Goal: Information Seeking & Learning: Learn about a topic

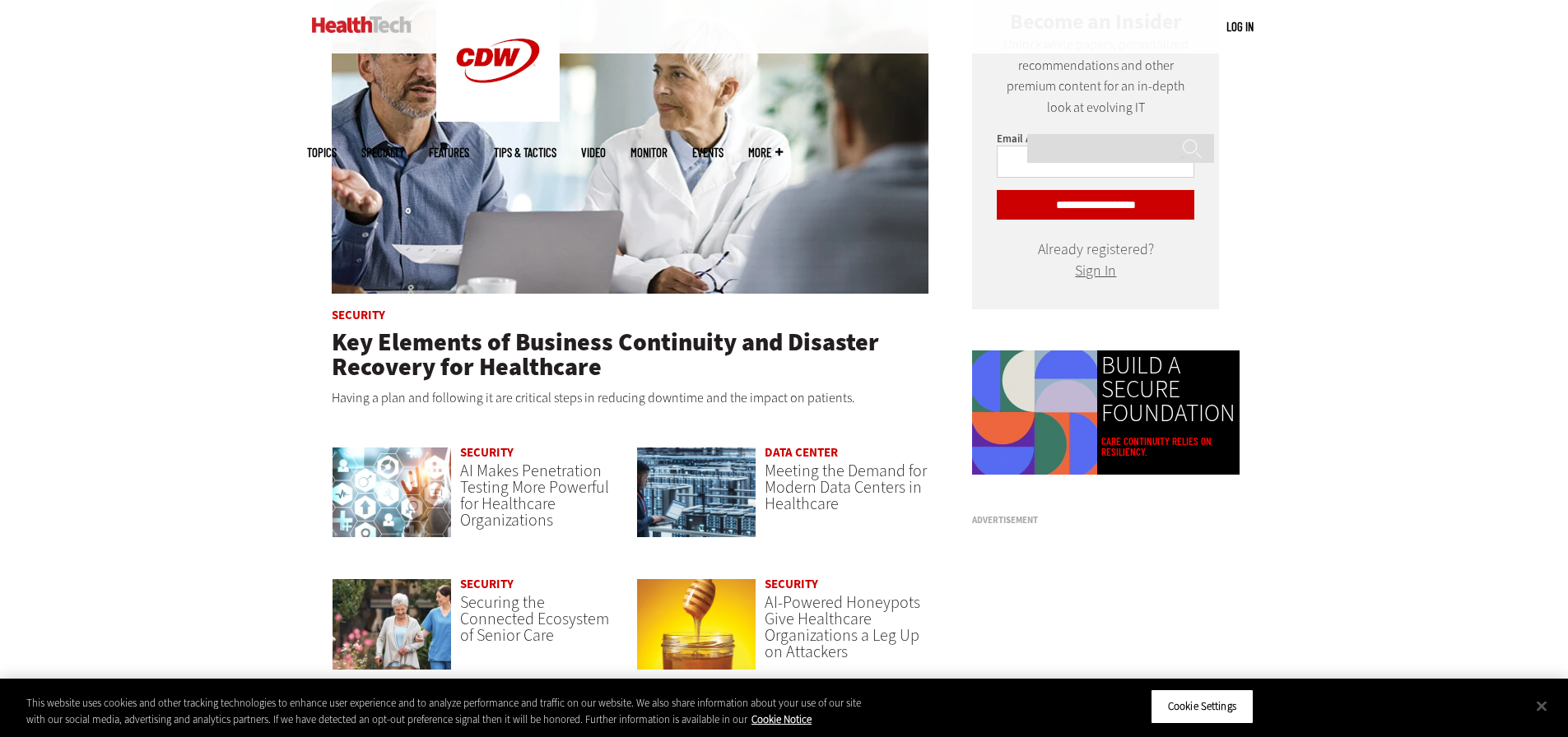
scroll to position [1069, 0]
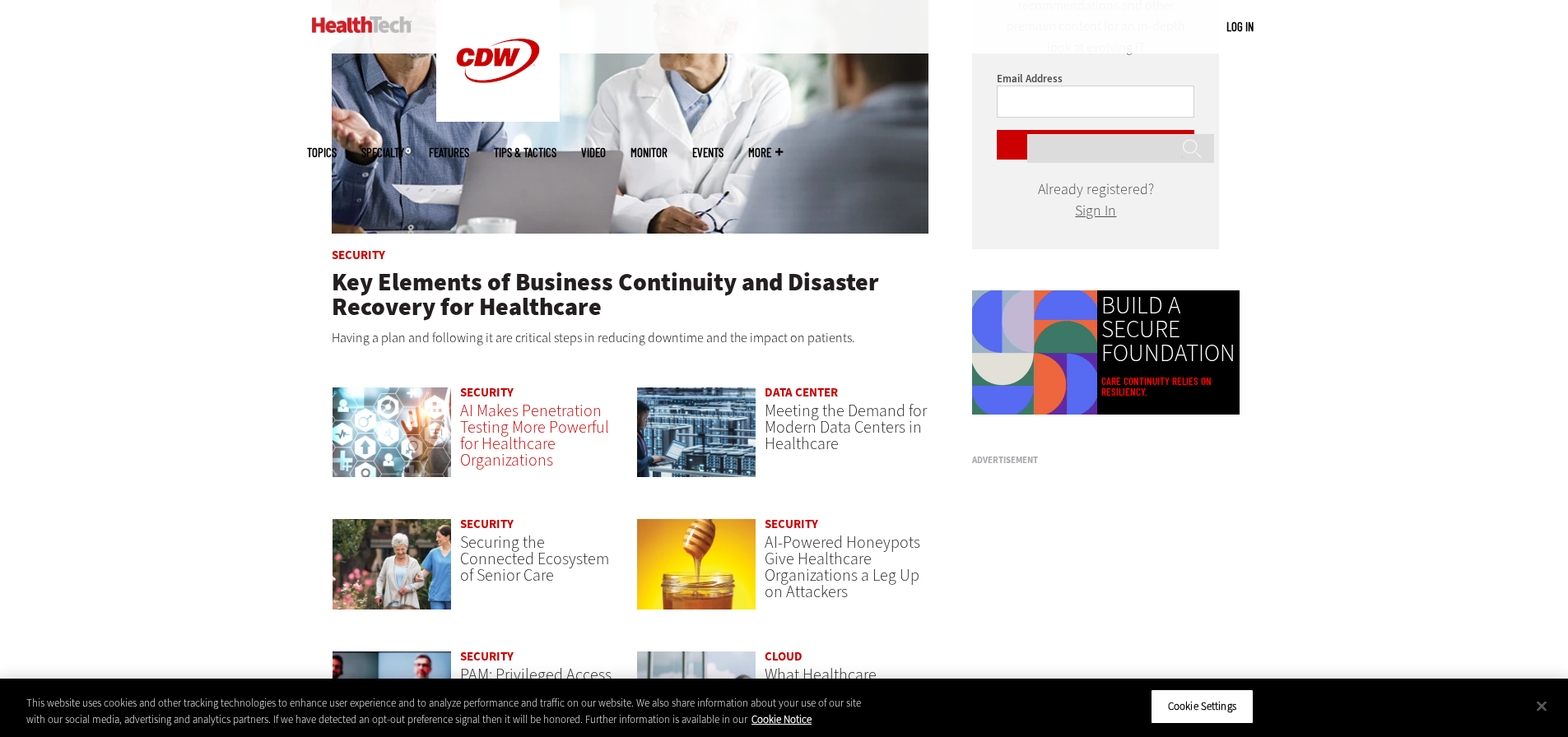
click at [529, 419] on span "AI Makes Penetration Testing More Powerful for Healthcare Organizations" at bounding box center [534, 435] width 149 height 72
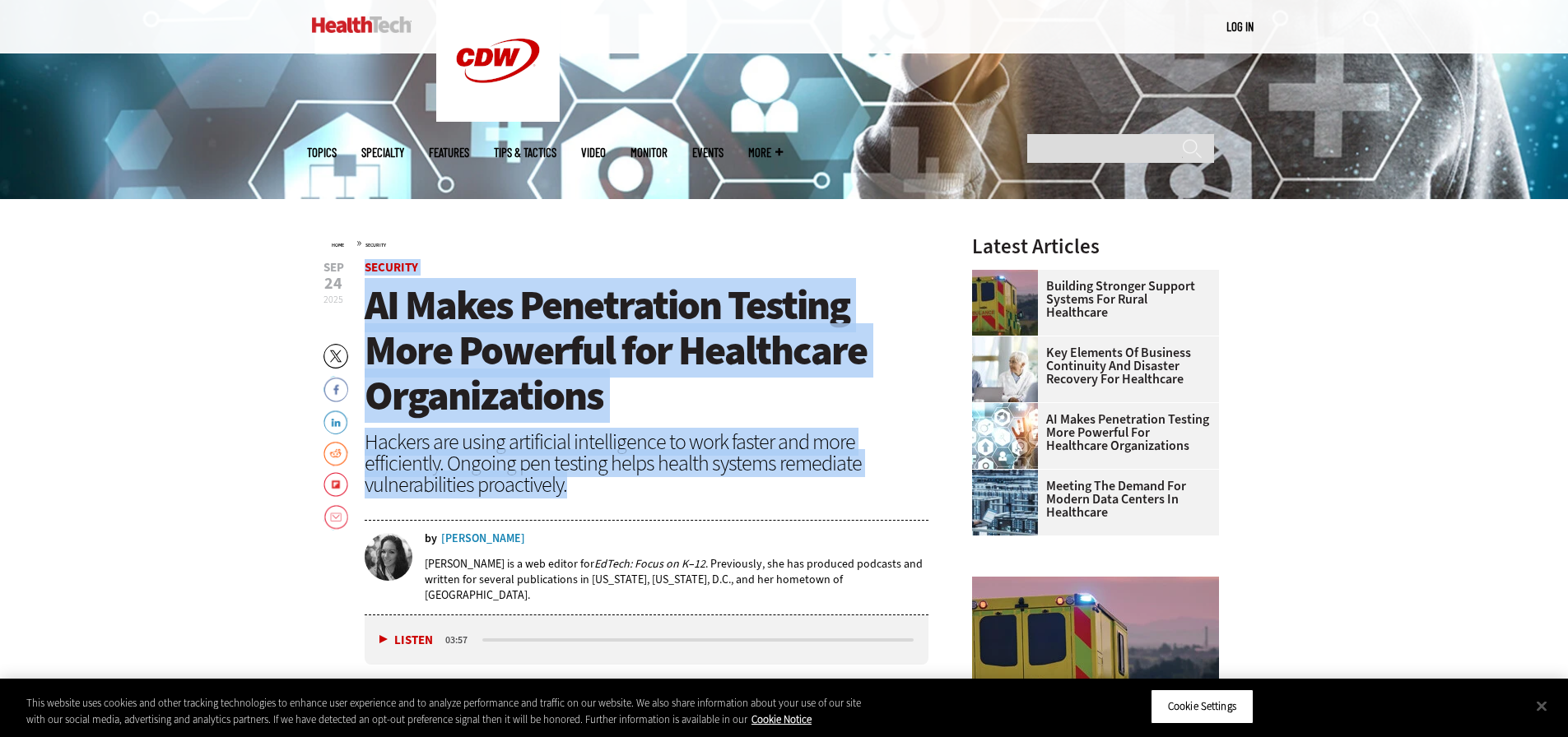
drag, startPoint x: 320, startPoint y: 271, endPoint x: 653, endPoint y: 481, distance: 393.7
copy header "Security AI Makes Penetration Testing More Powerful for Healthcare Organization…"
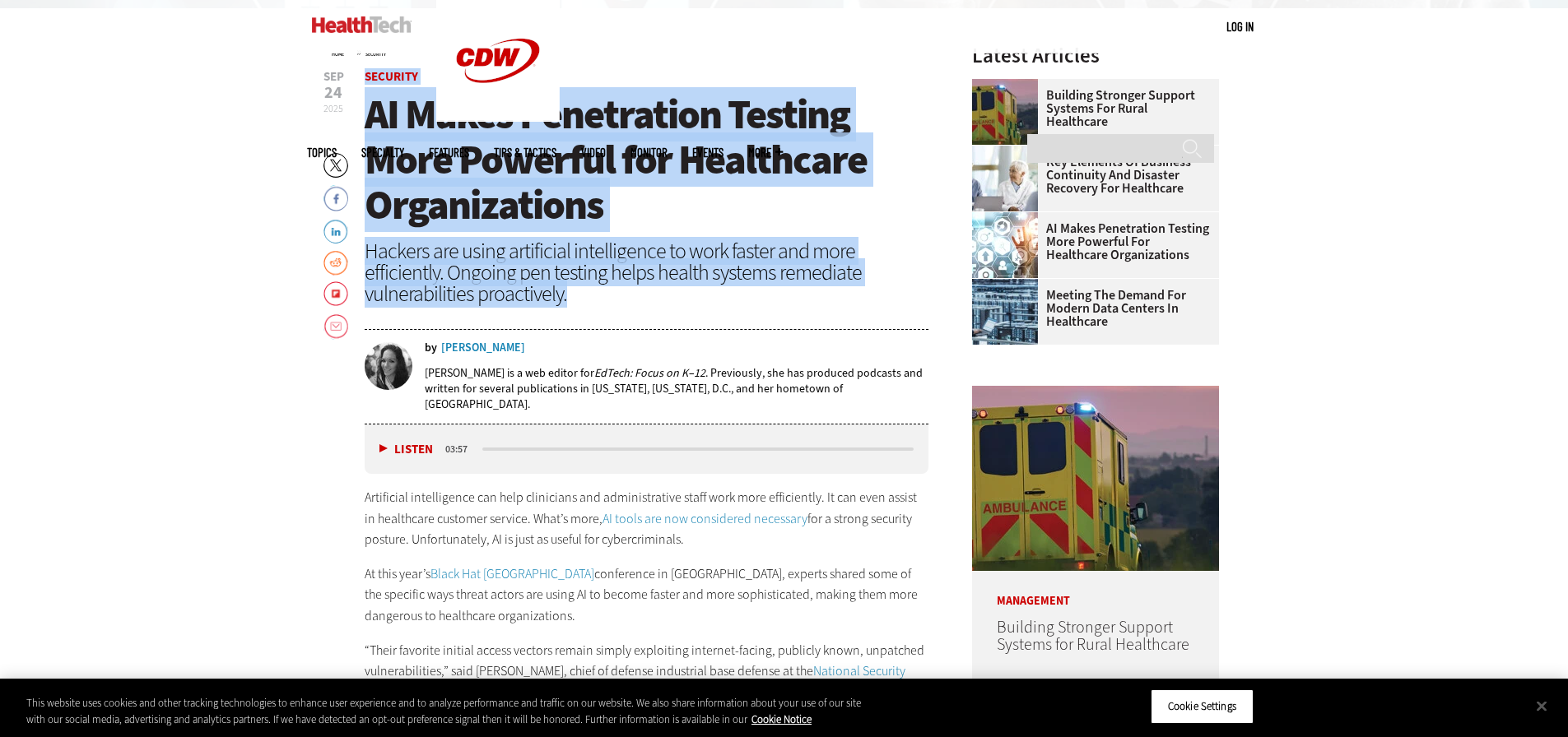
scroll to position [905, 0]
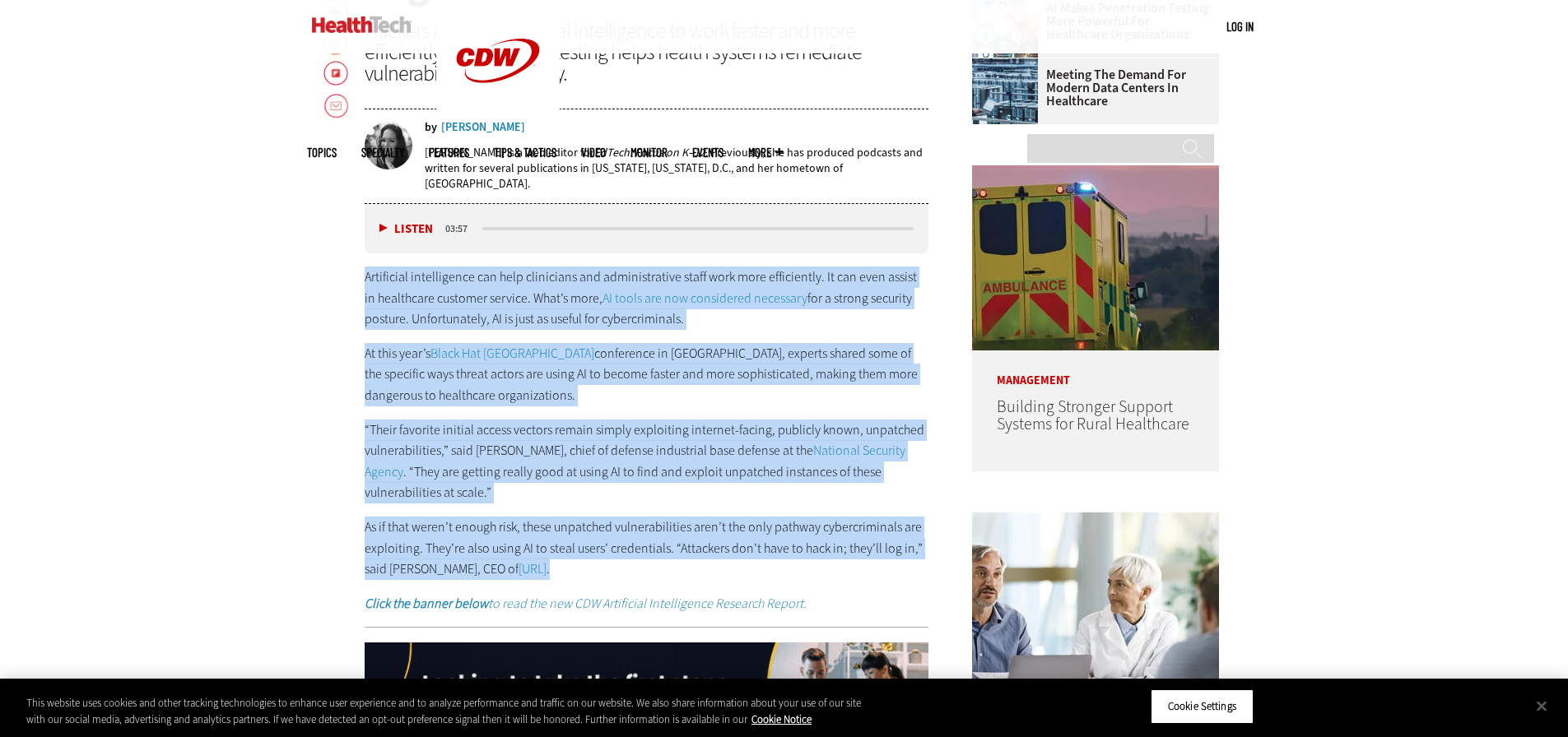
drag, startPoint x: 357, startPoint y: 269, endPoint x: 664, endPoint y: 565, distance: 426.5
copy div "Artificial intelligence can help clinicians and administrative staff work more …"
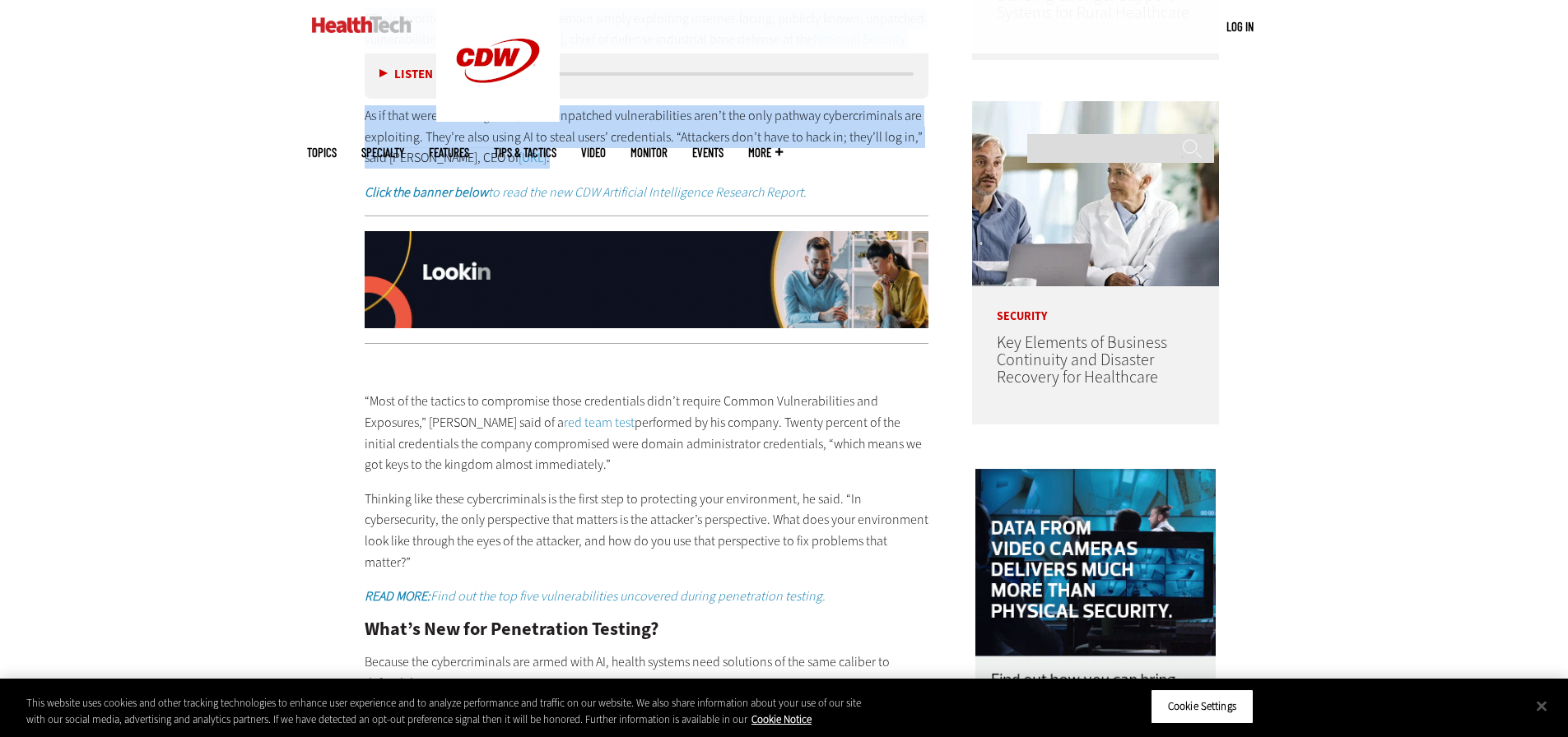
scroll to position [1563, 0]
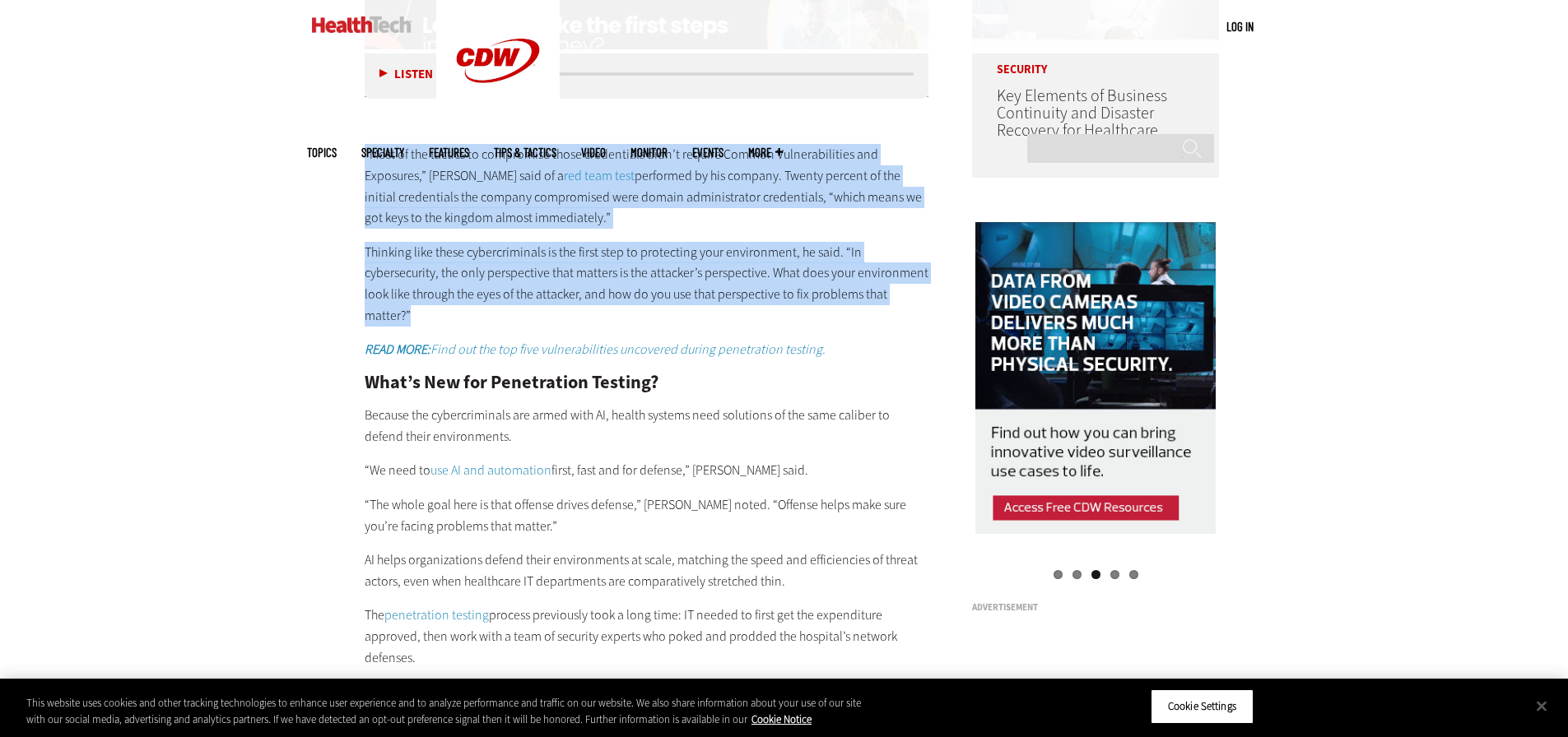
drag, startPoint x: 359, startPoint y: 135, endPoint x: 735, endPoint y: 302, distance: 411.4
click at [735, 302] on article "Sep 24 2025 Twitter Facebook LinkedIn Reddit Flipboard Email Security AI Makes …" at bounding box center [630, 407] width 597 height 2430
copy div "“Most of the tactics to compromise those credentials didn’t require Common Vuln…"
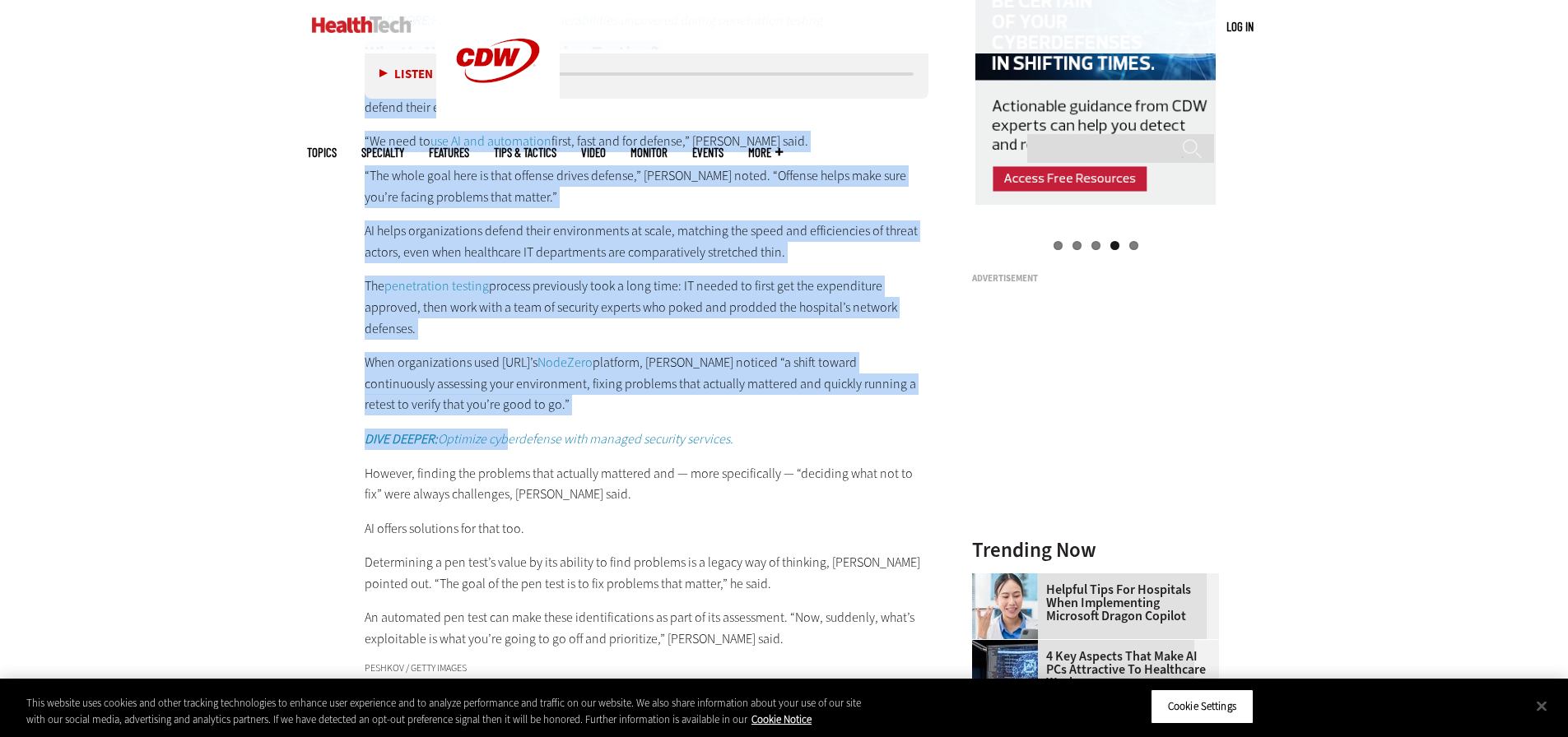
scroll to position [2139, 0]
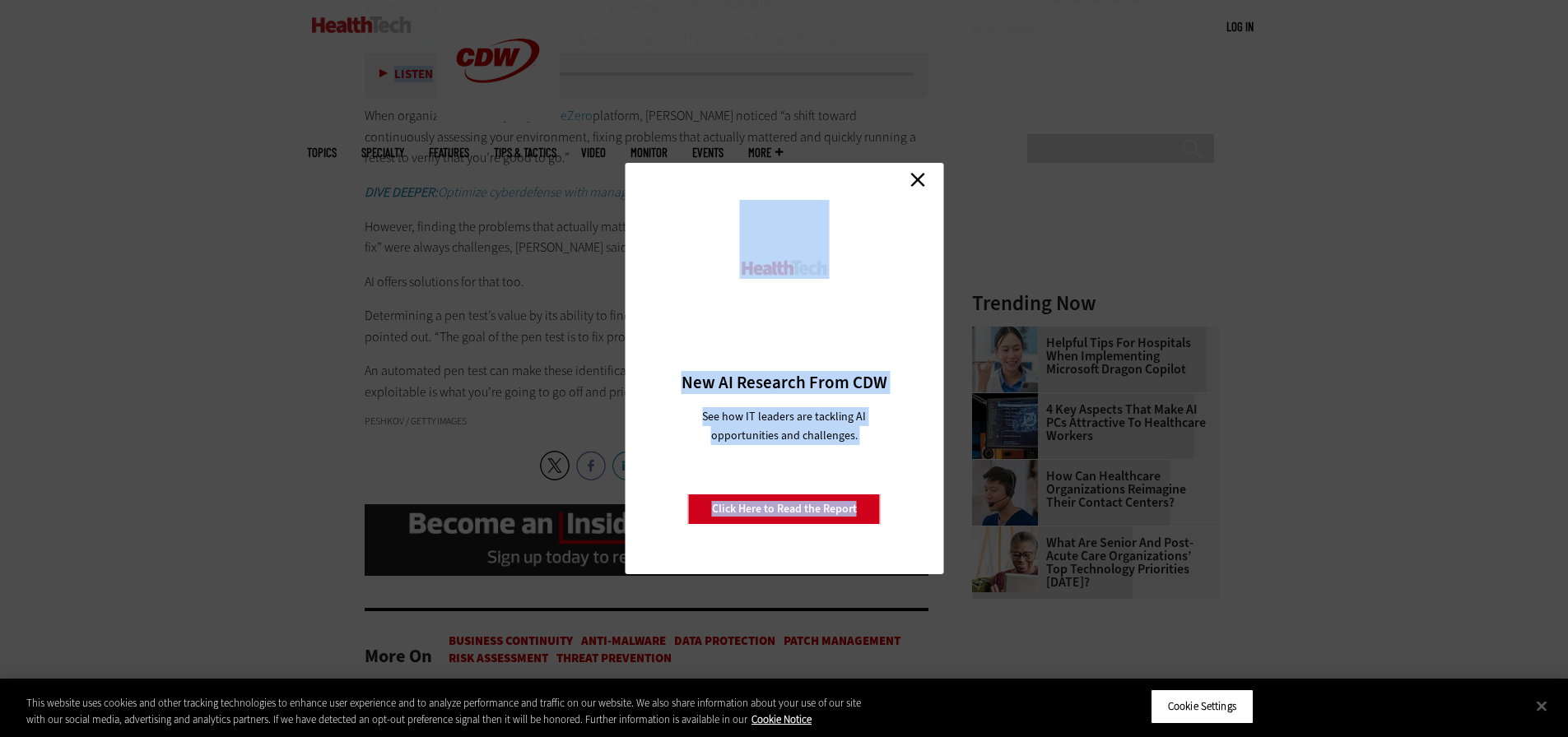
drag, startPoint x: 363, startPoint y: 291, endPoint x: 694, endPoint y: 209, distance: 341.0
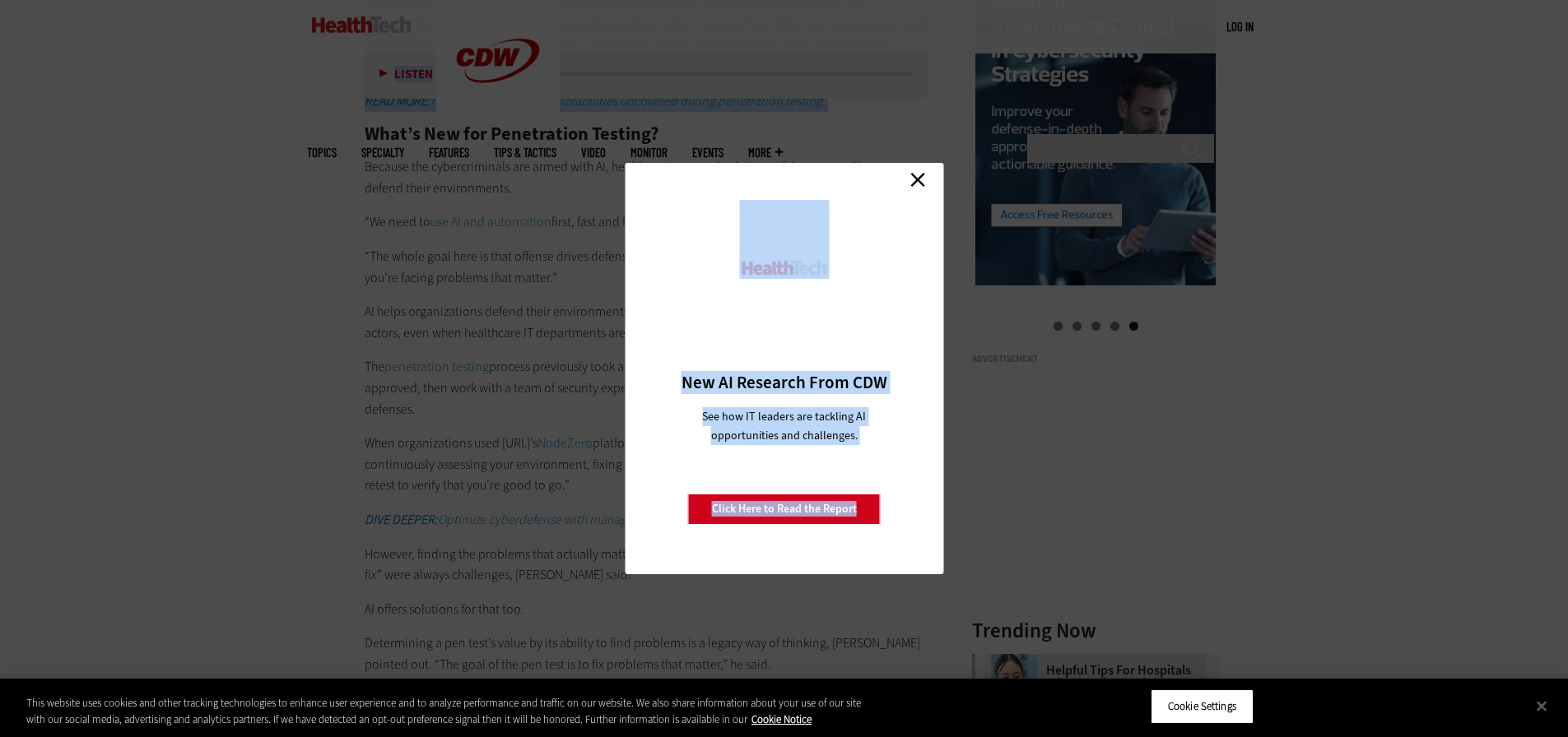
scroll to position [1811, 0]
click at [918, 178] on link "Close" at bounding box center [917, 179] width 25 height 25
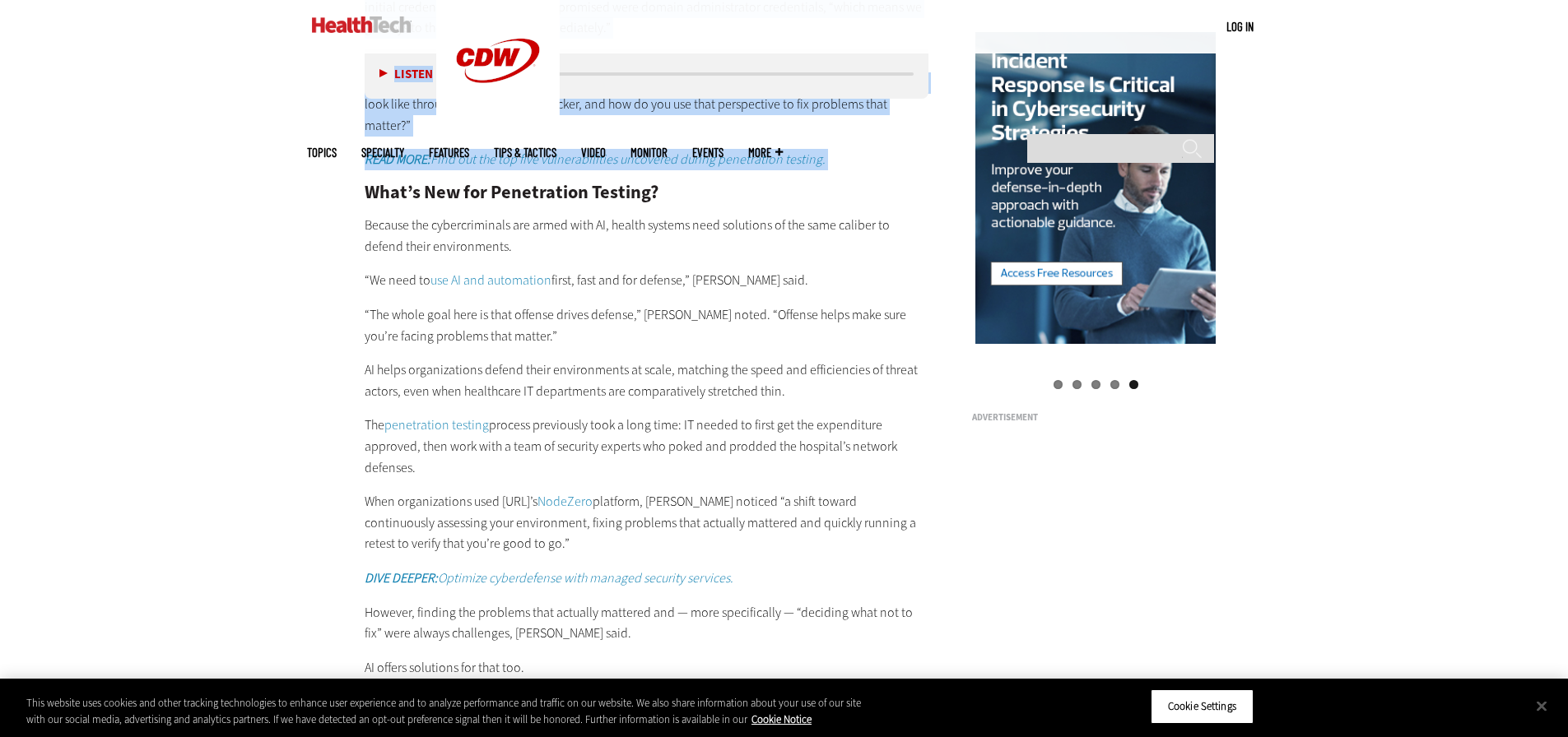
scroll to position [1645, 0]
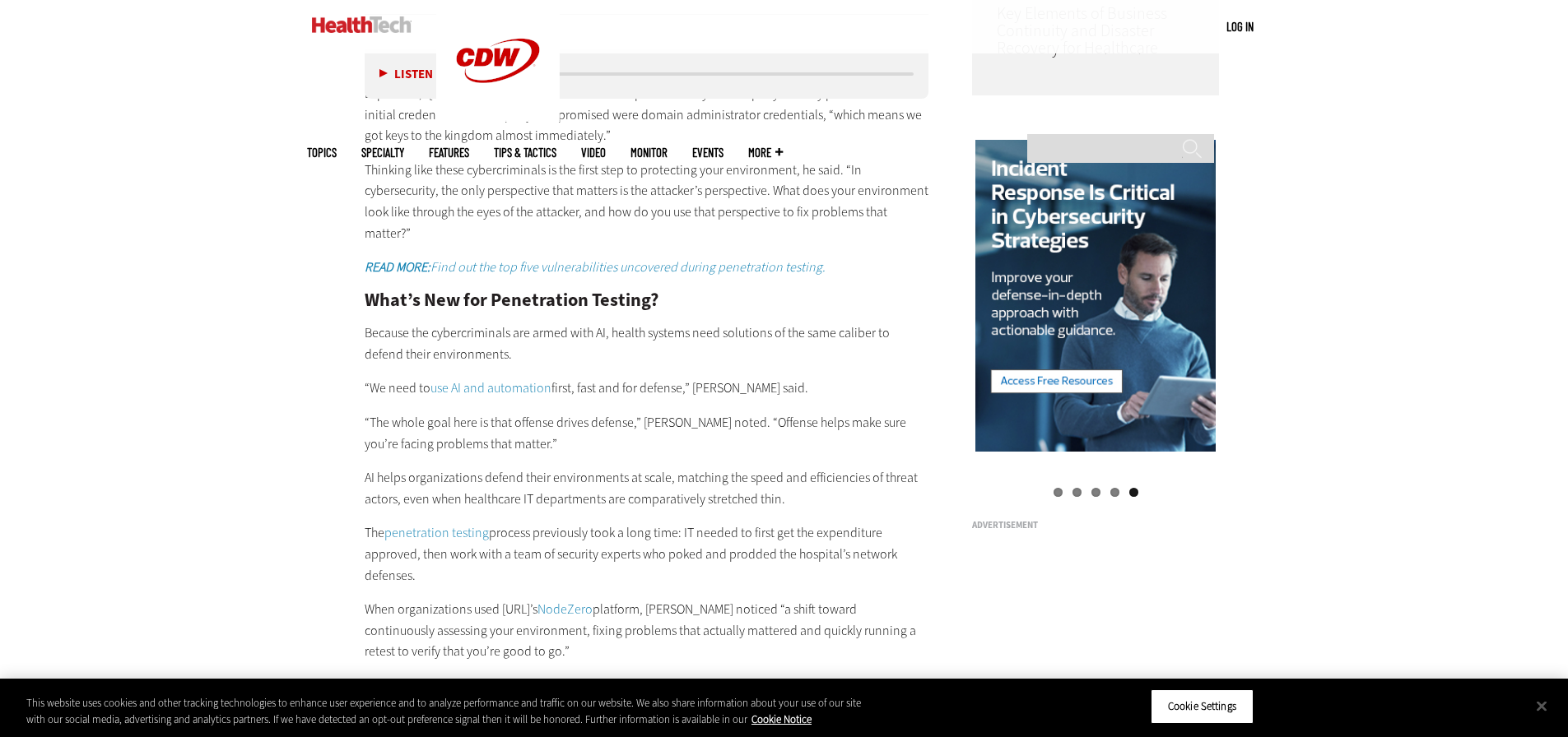
click at [300, 305] on div "Become an Insider Sign up today to receive premium content! Sign Up MENU Log in…" at bounding box center [784, 202] width 1568 height 3695
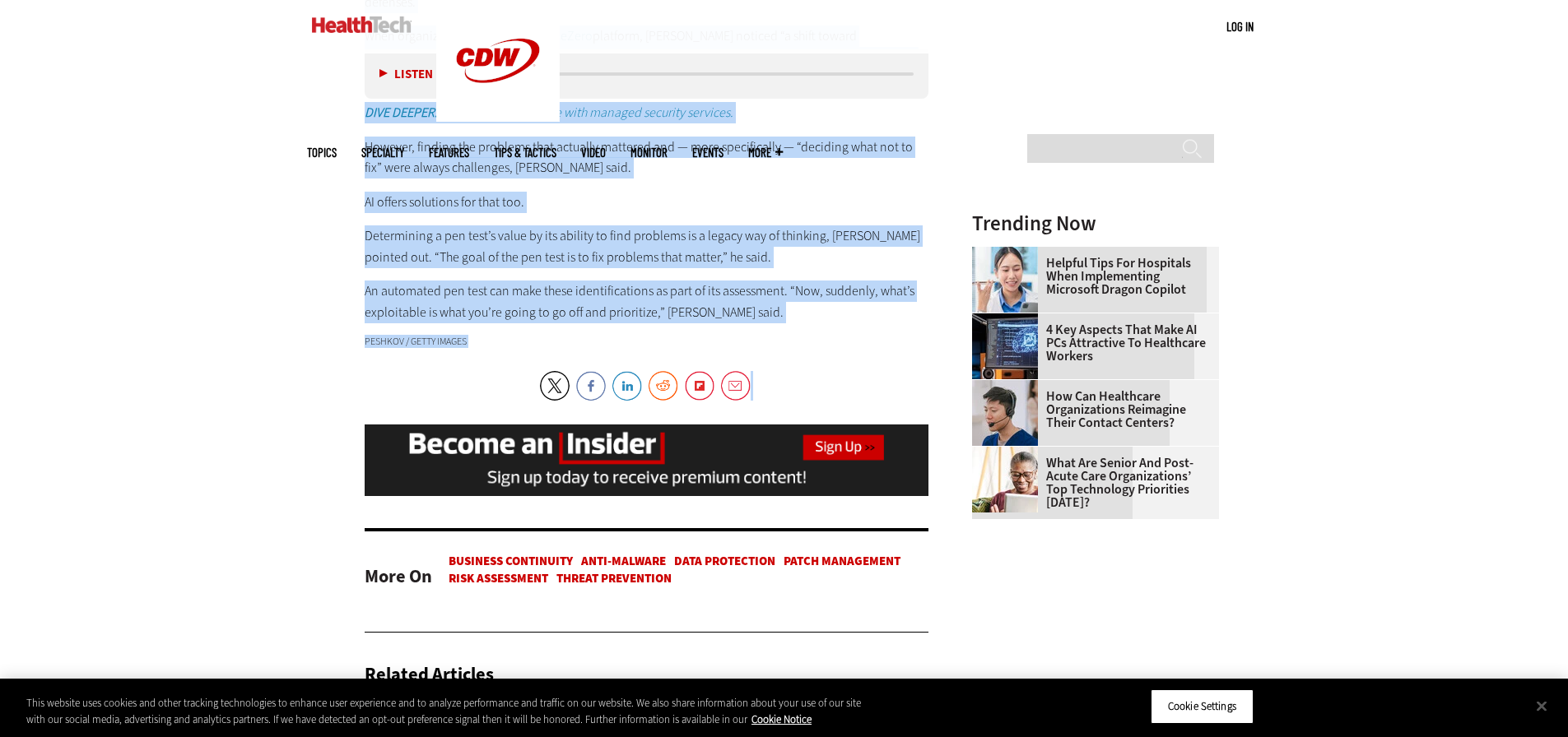
scroll to position [2221, 0]
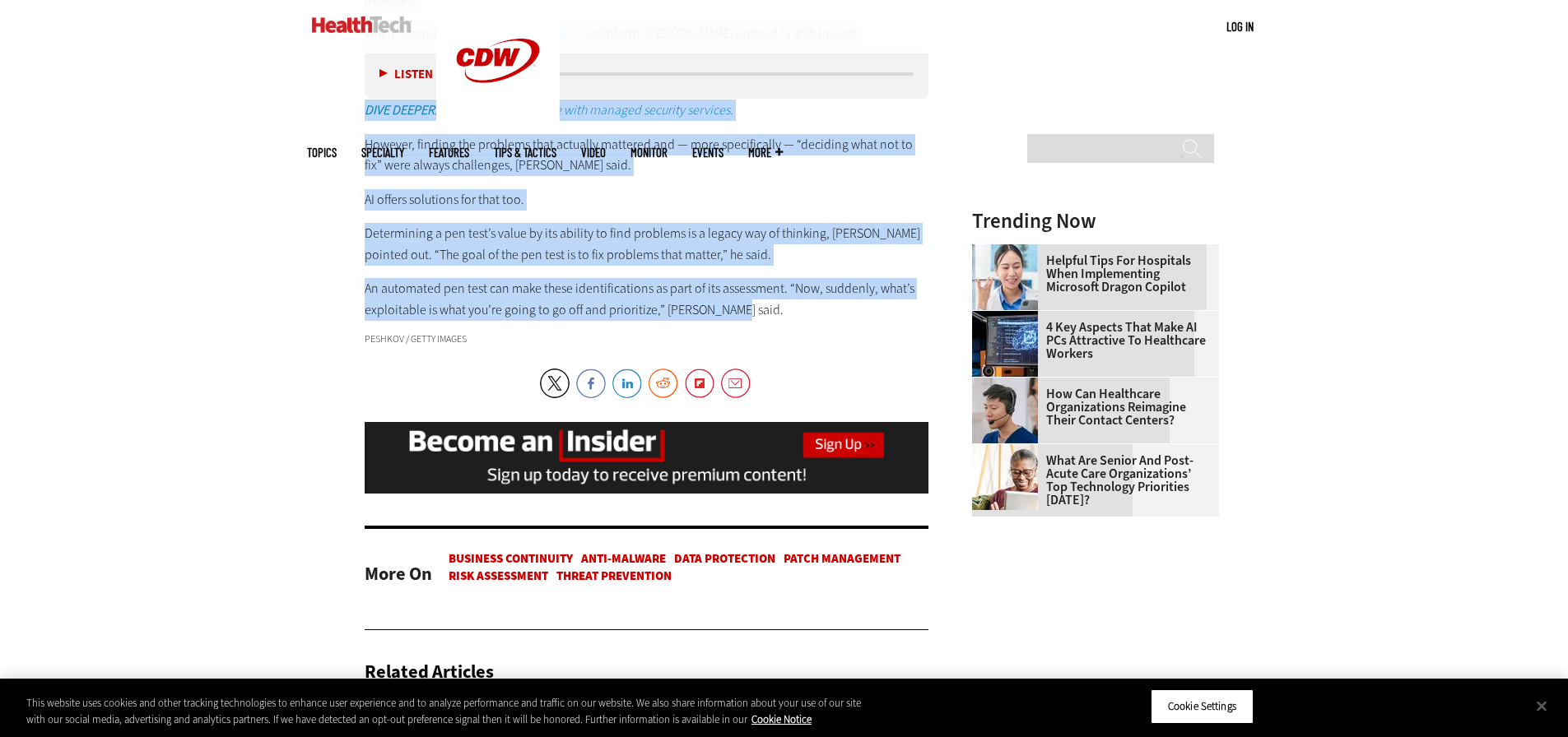
drag, startPoint x: 364, startPoint y: 294, endPoint x: 722, endPoint y: 302, distance: 358.1
copy div "What’s New for Penetration Testing? Because the cybercriminals are armed with A…"
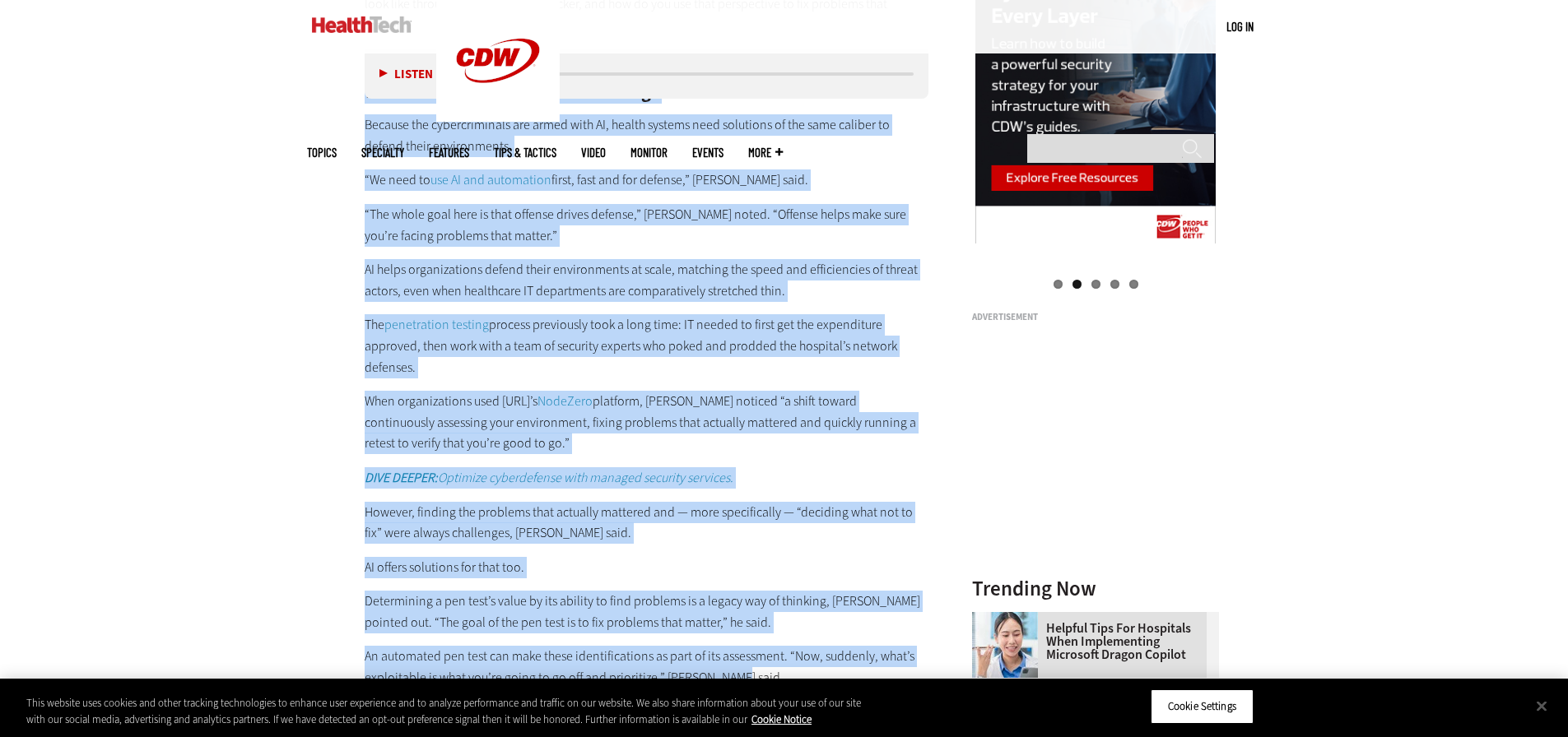
scroll to position [1728, 0]
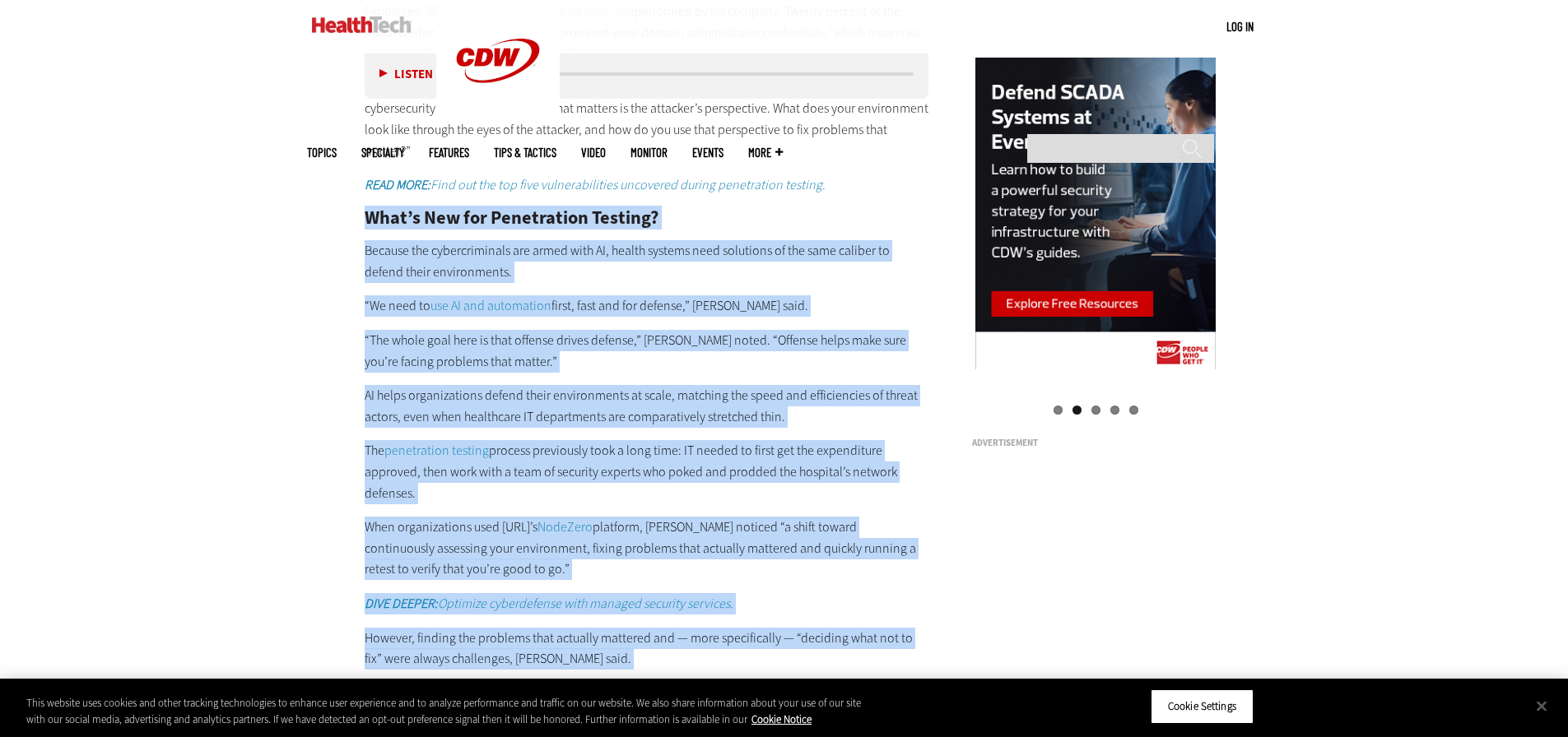
click at [274, 517] on div "Become an Insider Sign up today to receive premium content! Sign Up MENU Log in…" at bounding box center [784, 119] width 1568 height 3695
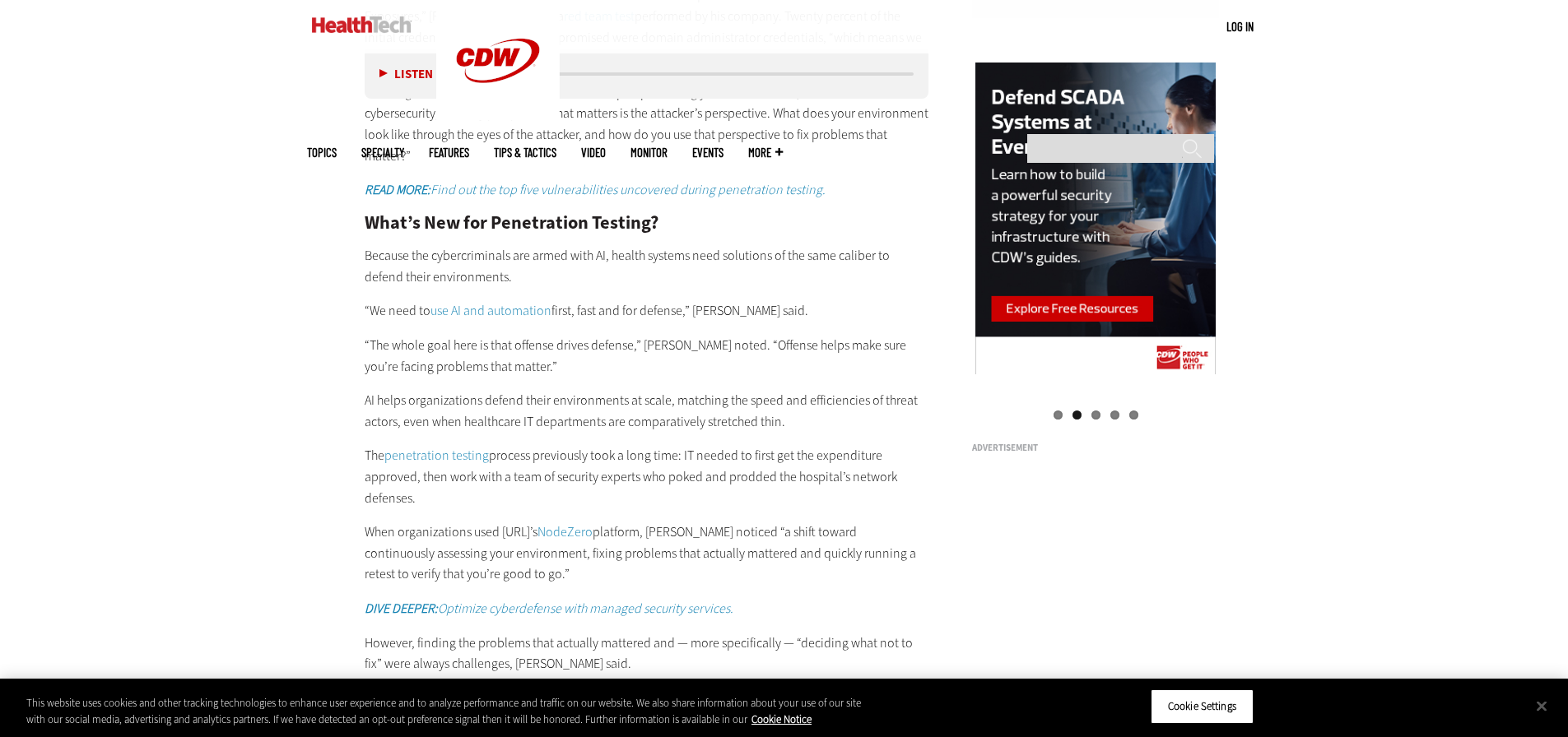
scroll to position [1563, 0]
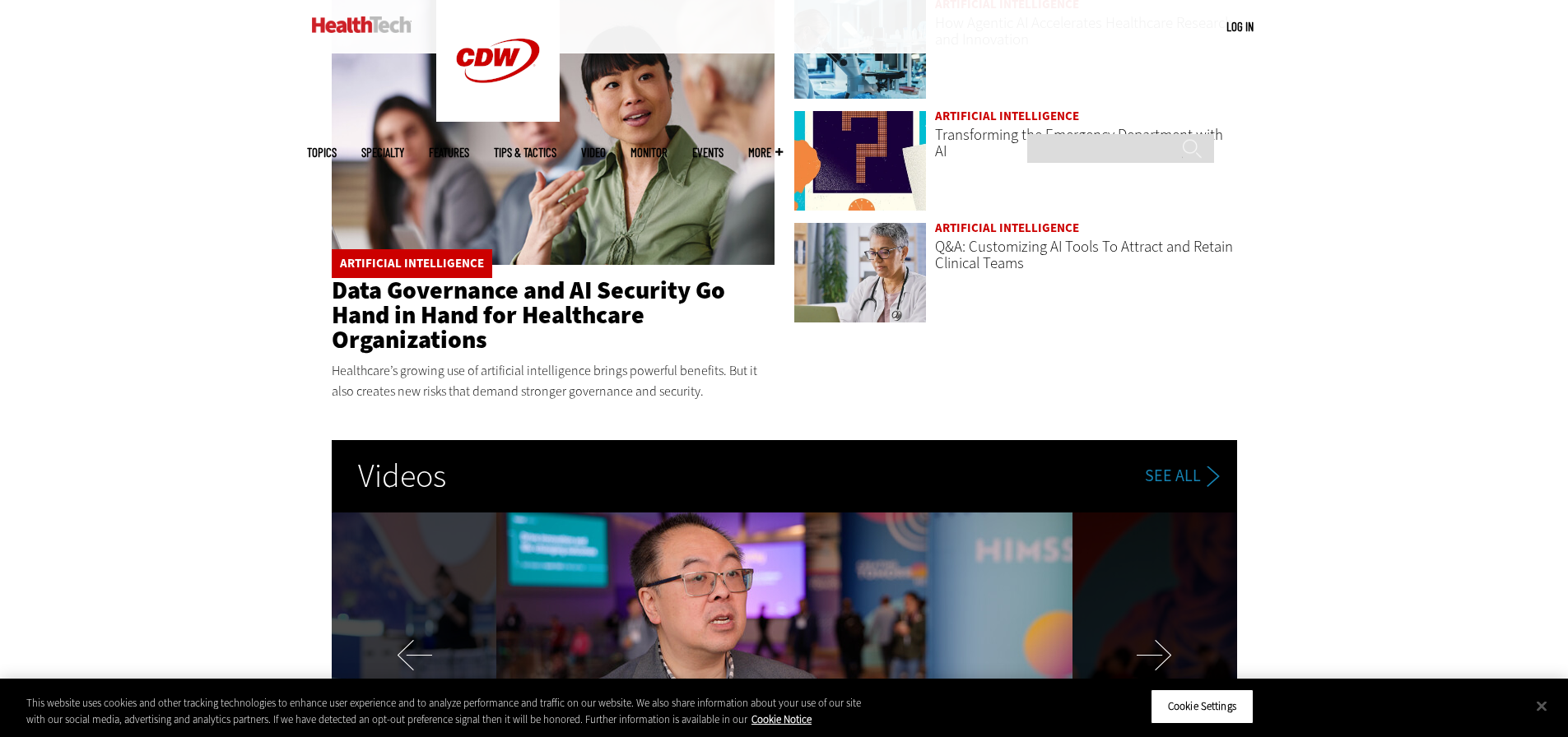
scroll to position [2798, 0]
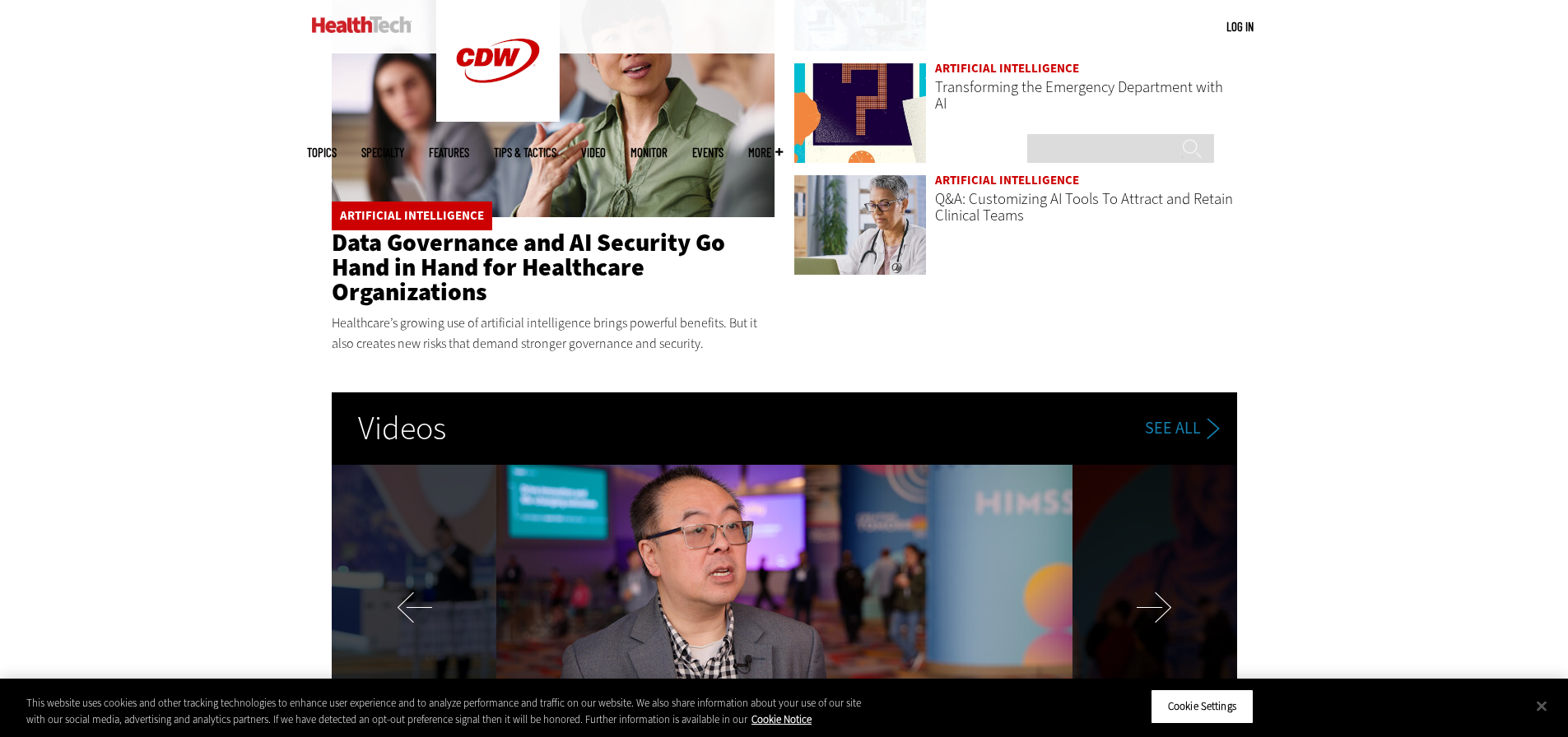
click at [443, 249] on link "Data Governance and AI Security Go Hand in Hand for Healthcare Organizations" at bounding box center [528, 268] width 394 height 83
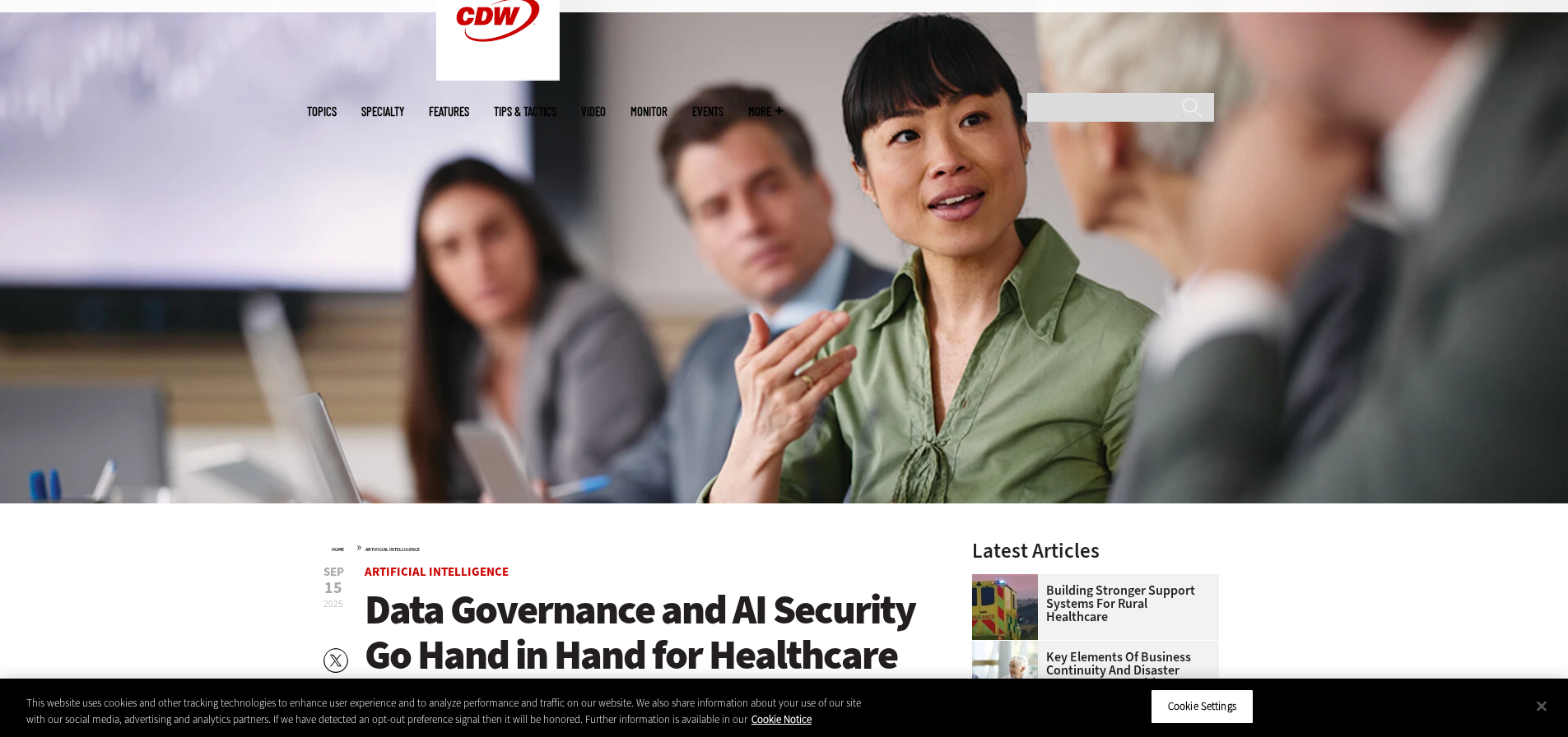
scroll to position [493, 0]
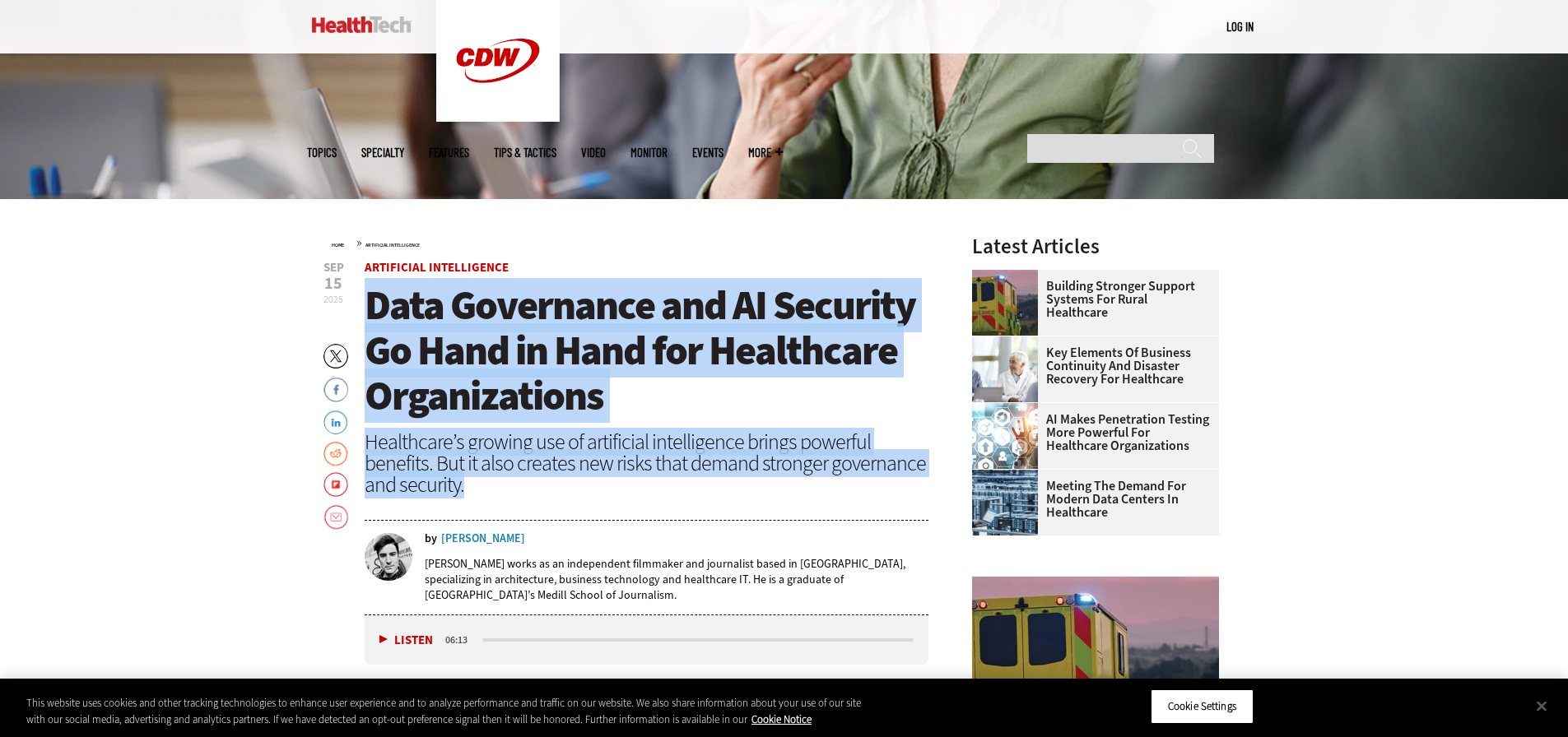
drag, startPoint x: 366, startPoint y: 297, endPoint x: 567, endPoint y: 476, distance: 269.2
click at [562, 487] on header "Sep 15 2025 Twitter Facebook LinkedIn Reddit Flipboard Email Artificial Intelli…" at bounding box center [647, 438] width 564 height 354
copy header "Data Governance and AI Security Go Hand in Hand for Healthcare Organizations He…"
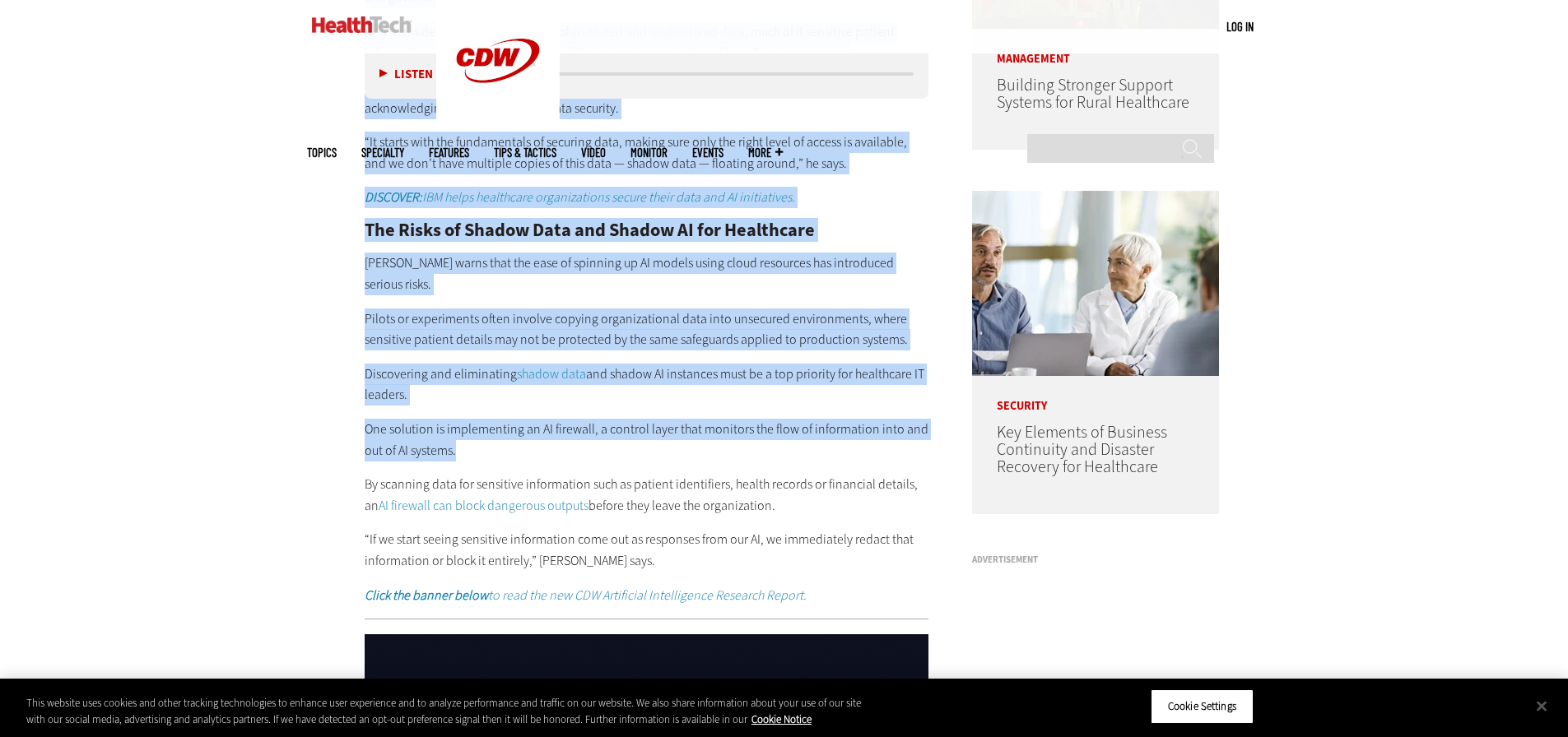
scroll to position [1235, 0]
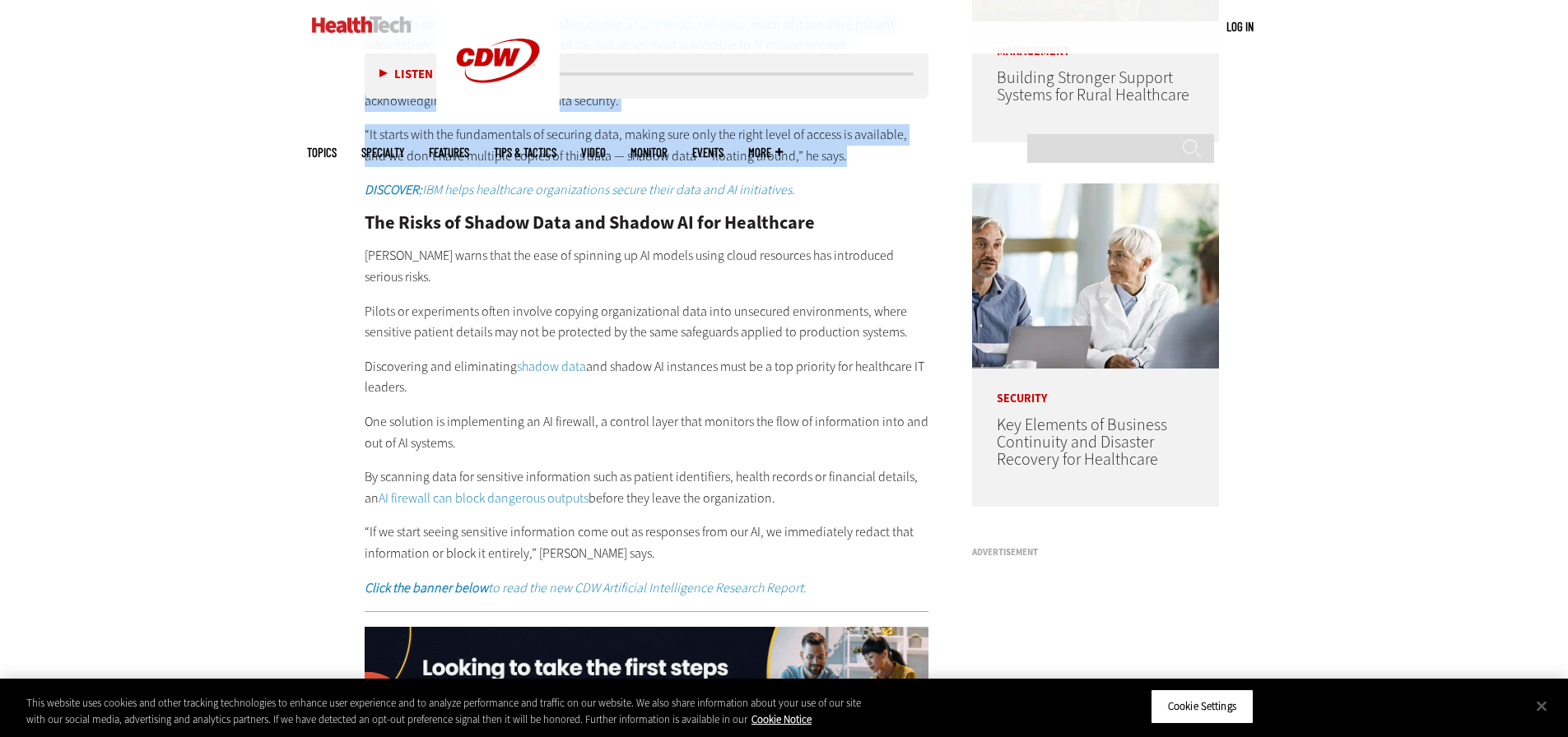
drag, startPoint x: 366, startPoint y: 116, endPoint x: 840, endPoint y: 157, distance: 475.8
click at [840, 157] on div "Healthcare organizations are rapidly adopting artificial intelligence to improv…" at bounding box center [647, 69] width 564 height 263
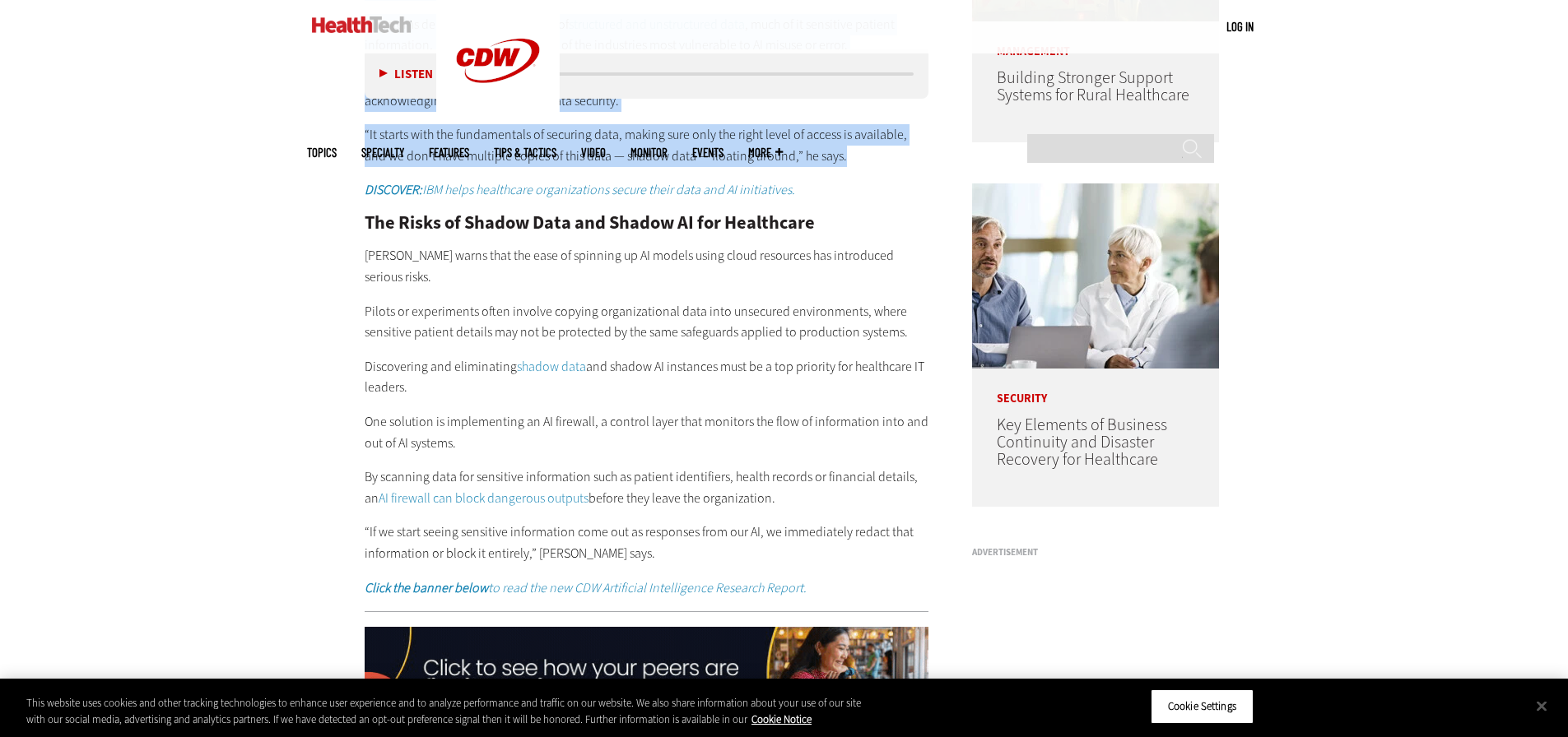
copy div "Healthcare organizations are rapidly adopting artificial intelligence to improv…"
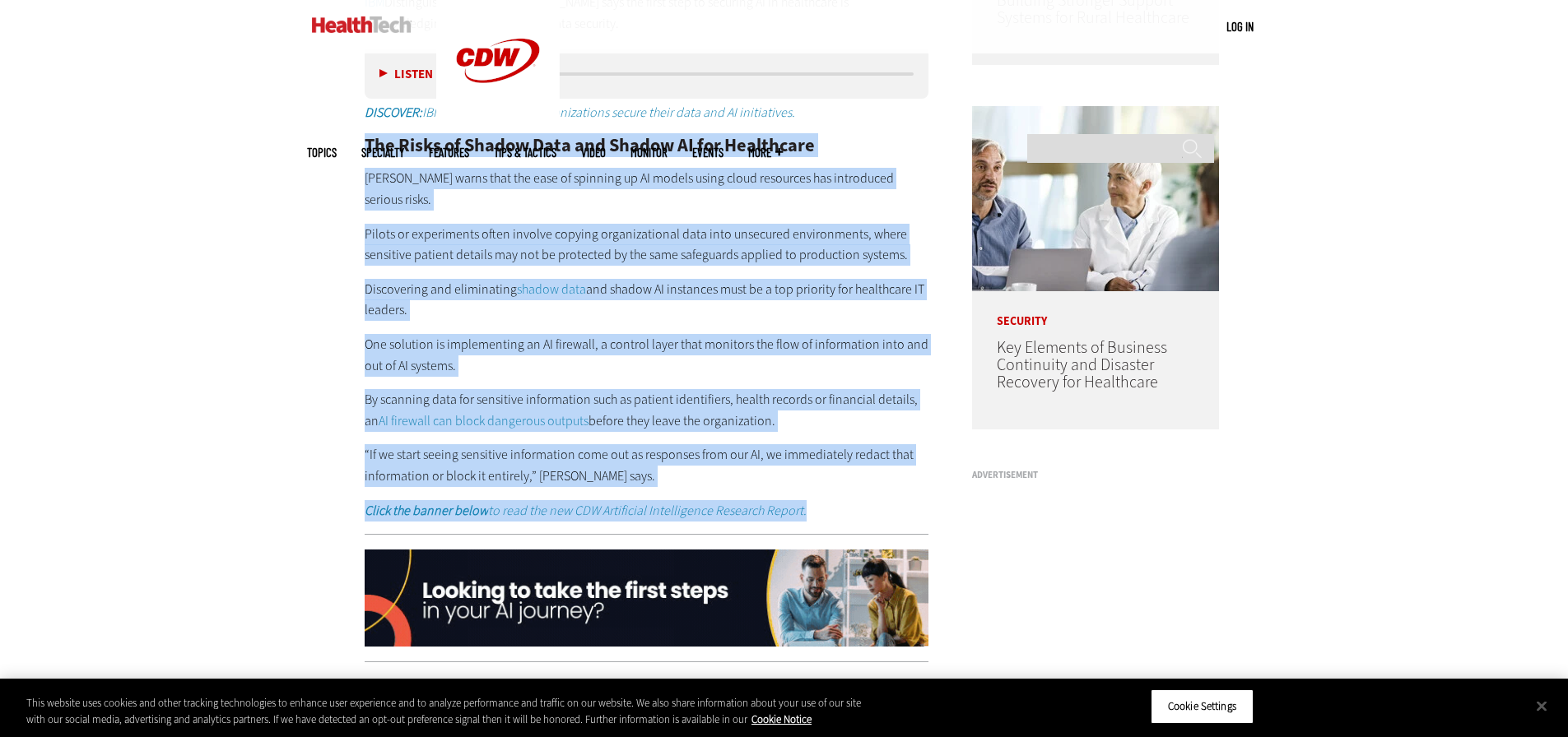
scroll to position [1399, 0]
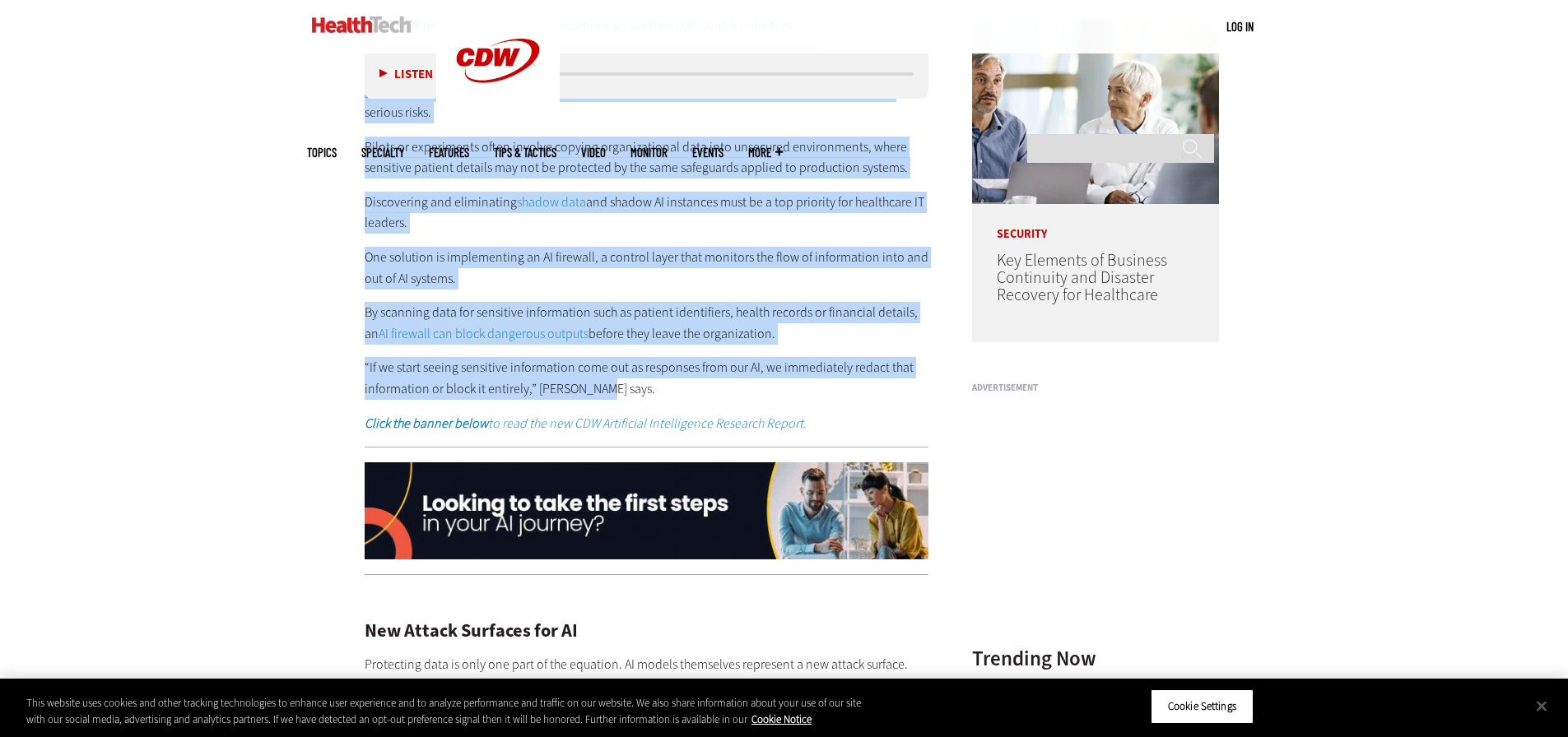
drag, startPoint x: 366, startPoint y: 305, endPoint x: 569, endPoint y: 353, distance: 208.6
click at [696, 377] on div "The Risks of Shadow Data and Shadow AI for Healthcare Crume warns that the ease…" at bounding box center [647, 241] width 564 height 384
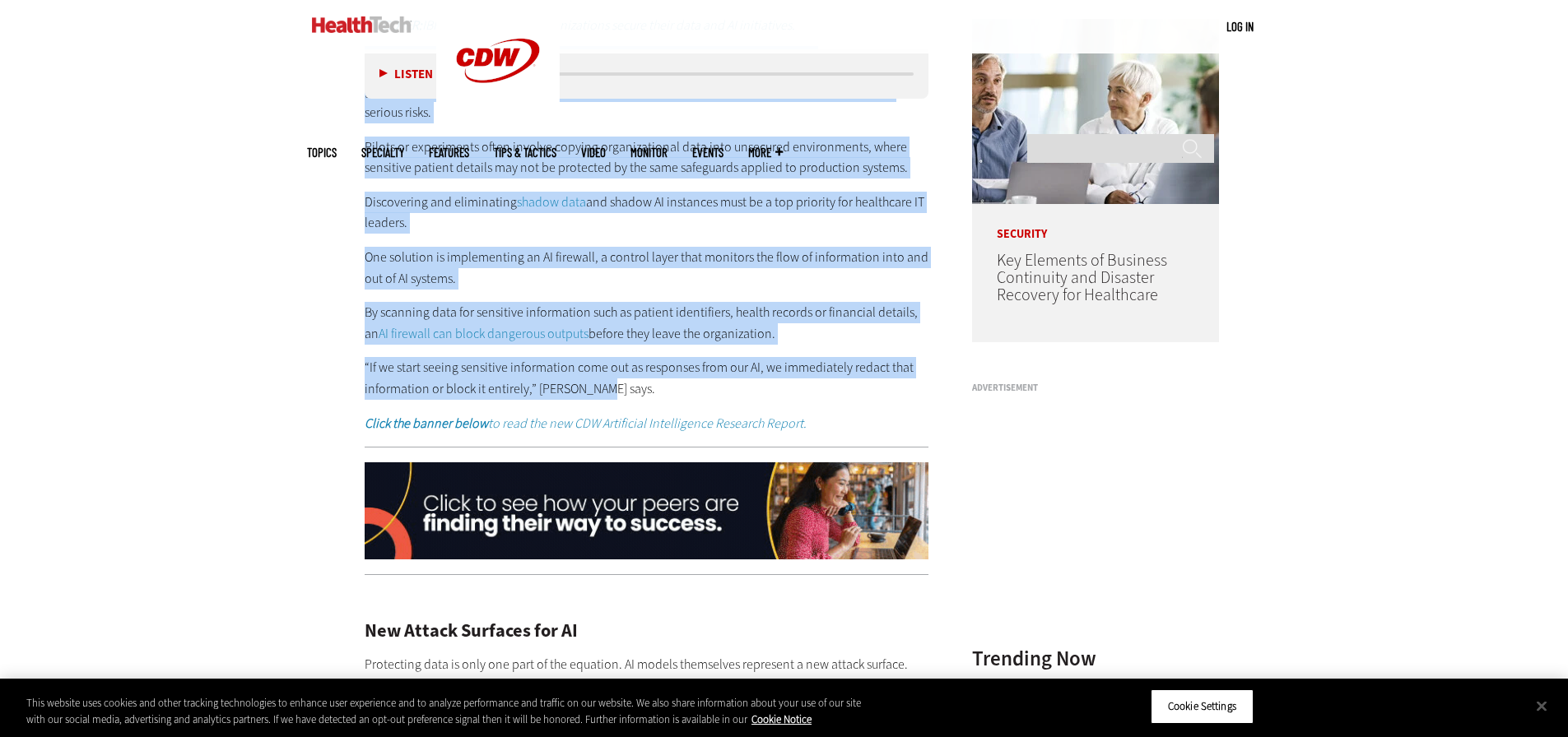
copy div "The Risks of Shadow Data and Shadow AI for Healthcare Crume warns that the ease…"
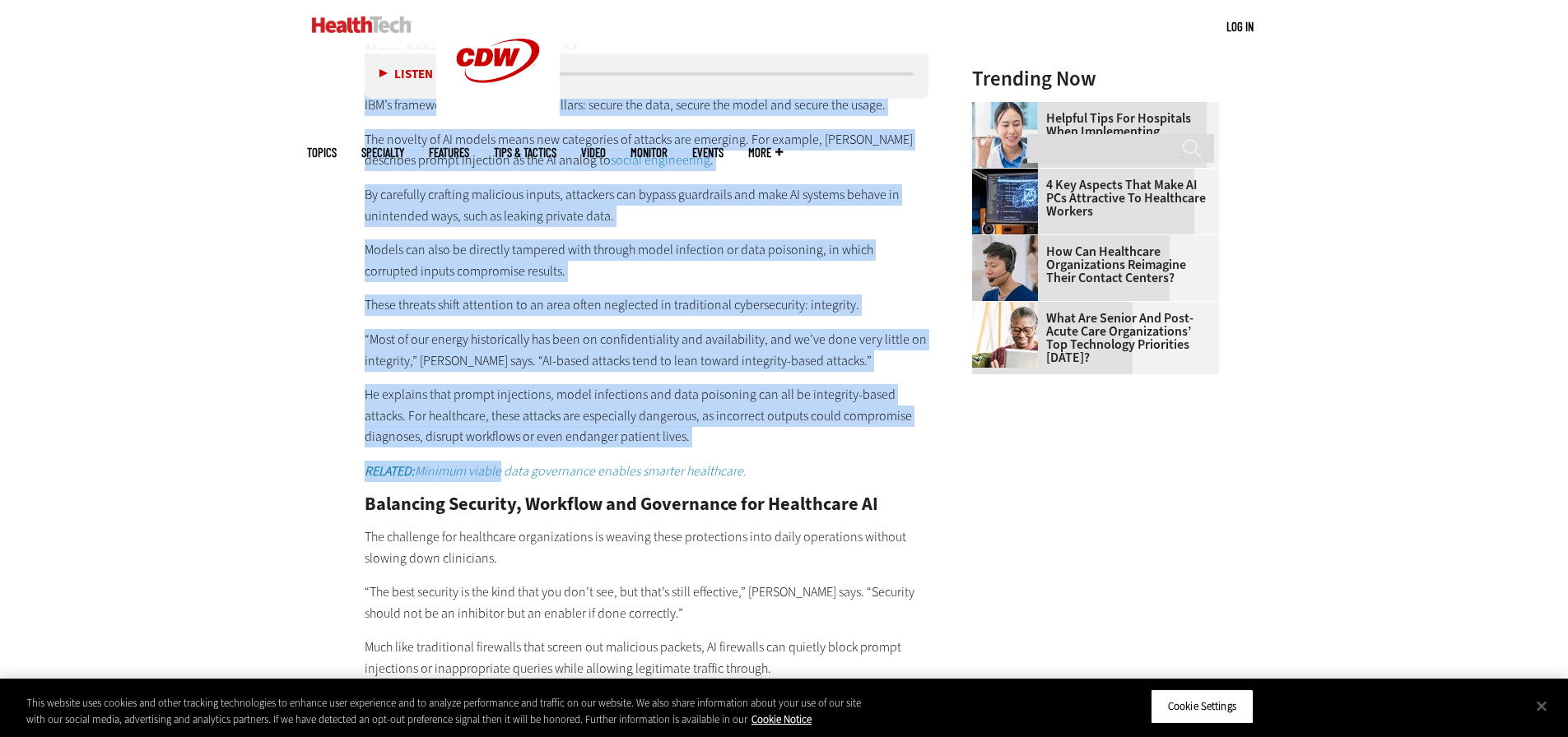
scroll to position [2057, 0]
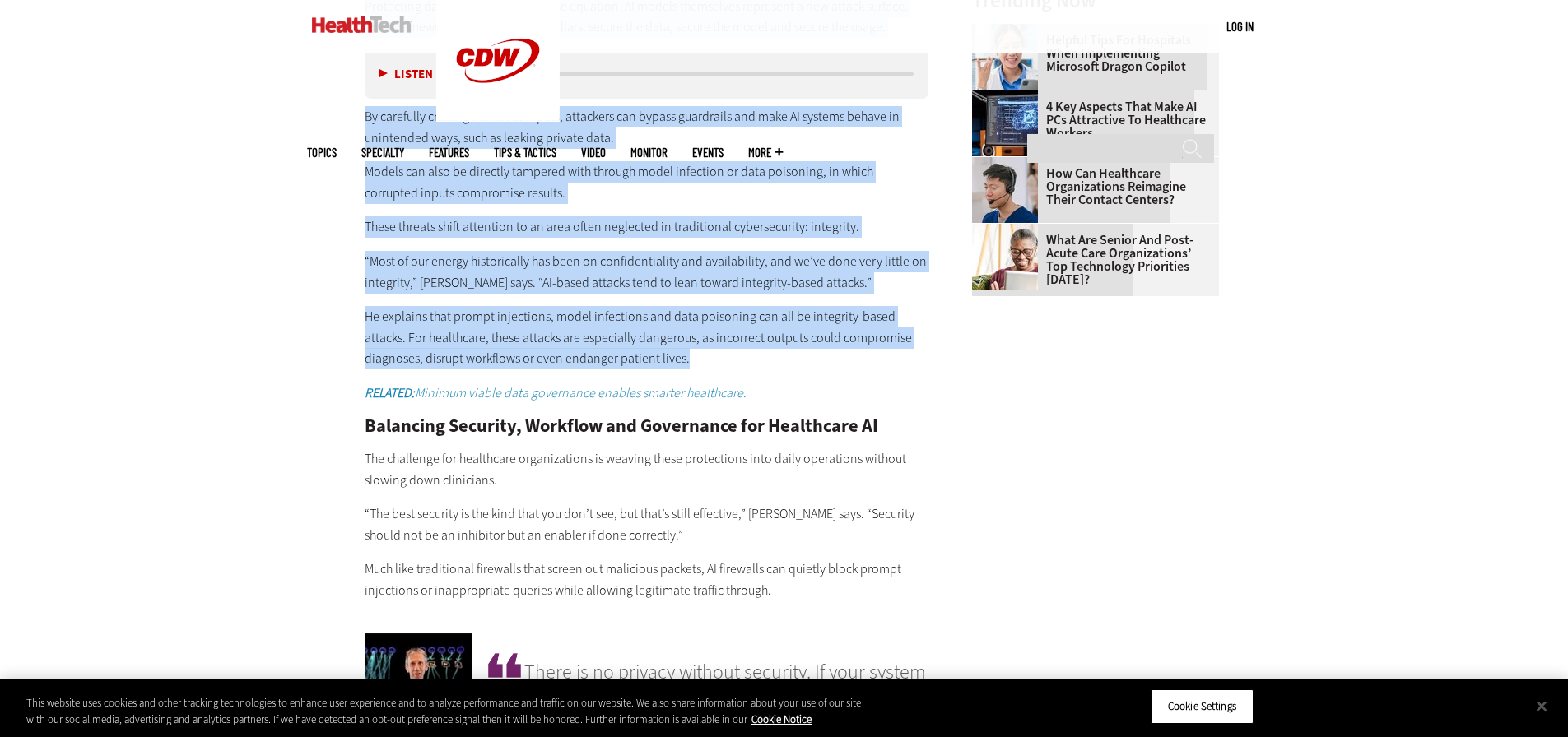
drag, startPoint x: 365, startPoint y: 199, endPoint x: 678, endPoint y: 339, distance: 342.9
click at [678, 339] on div "New Attack Surfaces for AI Protecting data is only one part of the equation. AI…" at bounding box center [647, 266] width 564 height 671
copy div "New Attack Surfaces for AI Protecting data is only one part of the equation. AI…"
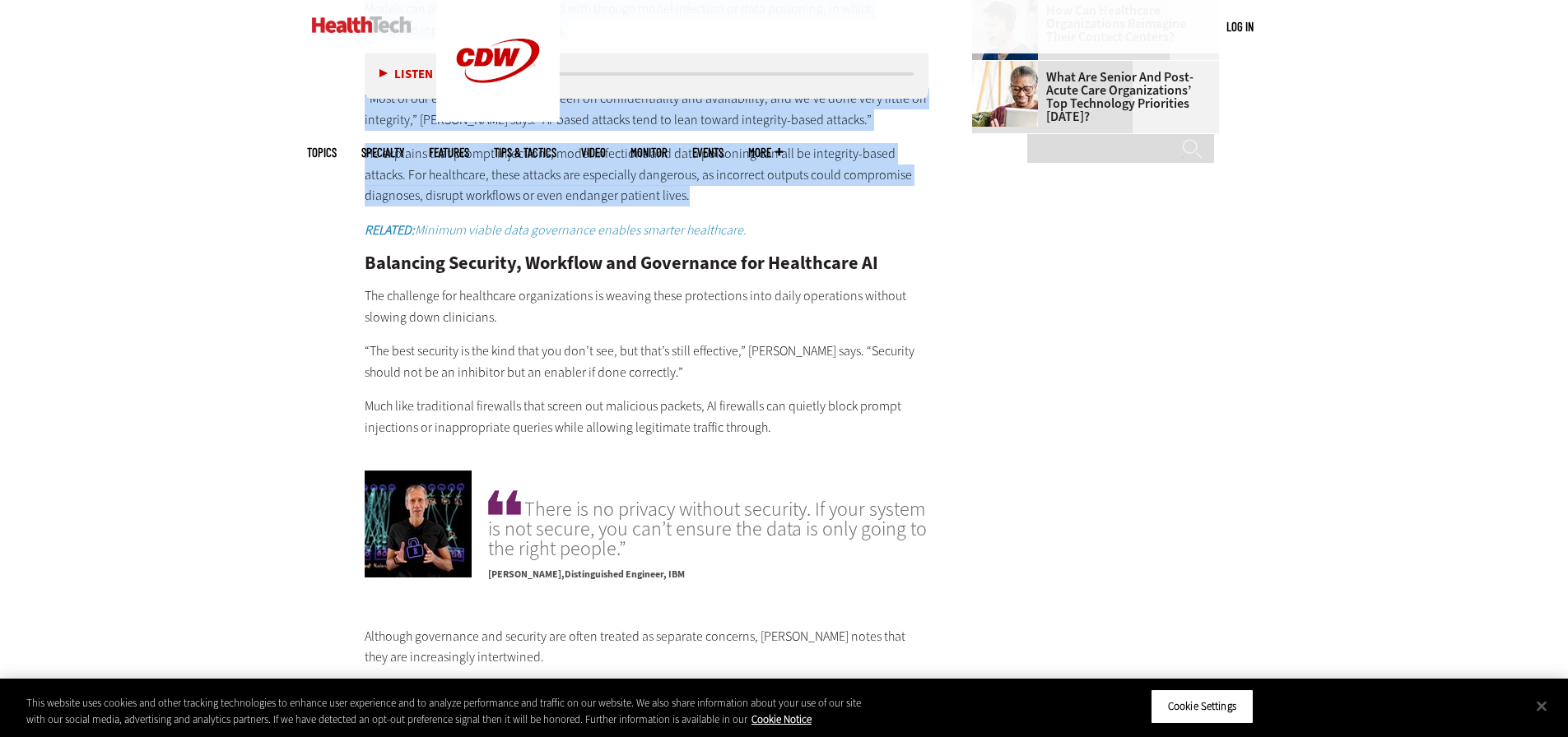
scroll to position [2221, 0]
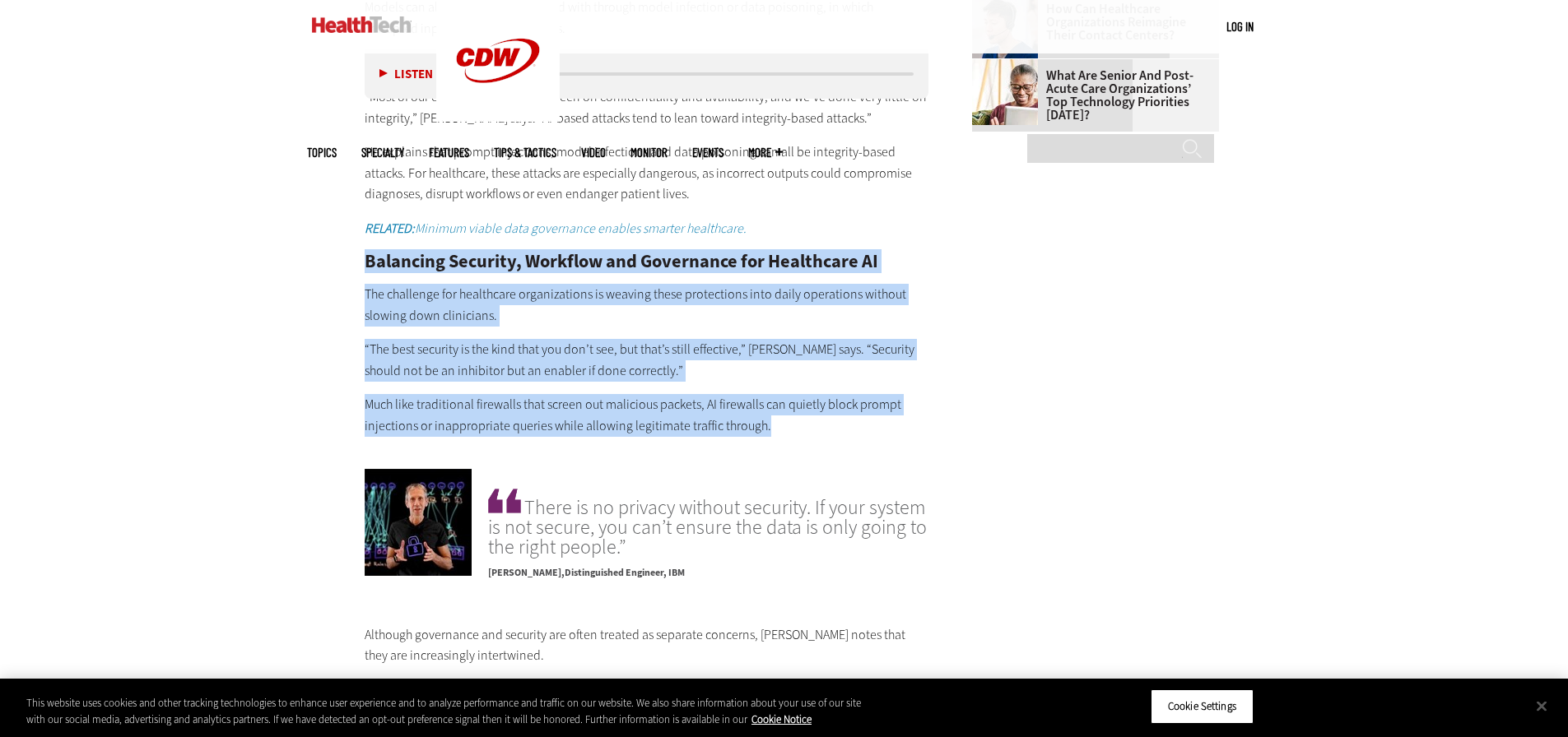
drag, startPoint x: 357, startPoint y: 232, endPoint x: 816, endPoint y: 407, distance: 491.2
click at [816, 407] on article "Sep 15 2025 Twitter Facebook LinkedIn Reddit Flipboard Email Artificial Intelli…" at bounding box center [630, 320] width 597 height 3574
copy div "Balancing Security, Workflow and Governance for Healthcare AI The challenge for…"
click at [249, 323] on div "Become an Insider Sign up today to receive premium content! Sign Up MENU Log in…" at bounding box center [784, 199] width 1568 height 4839
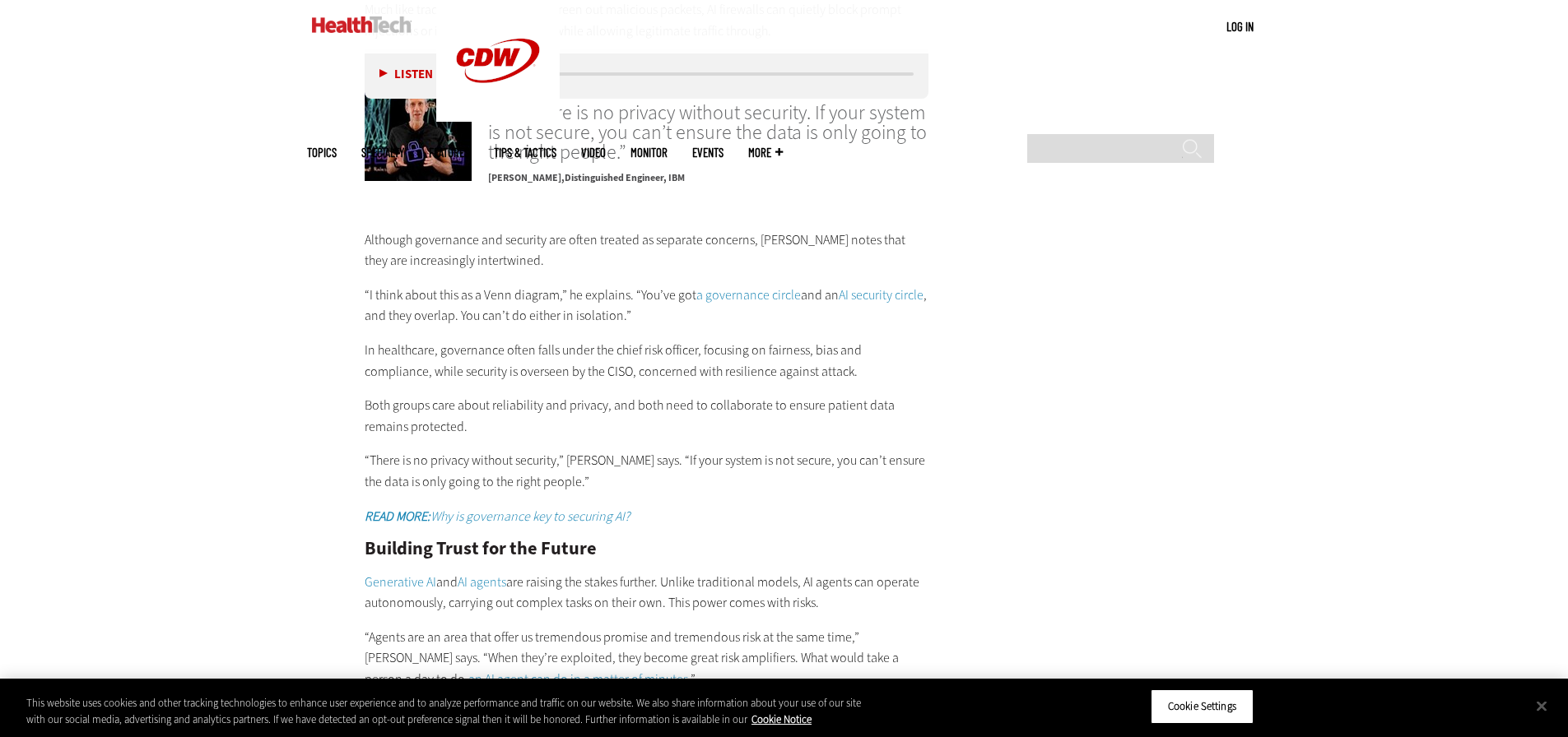
scroll to position [2633, 0]
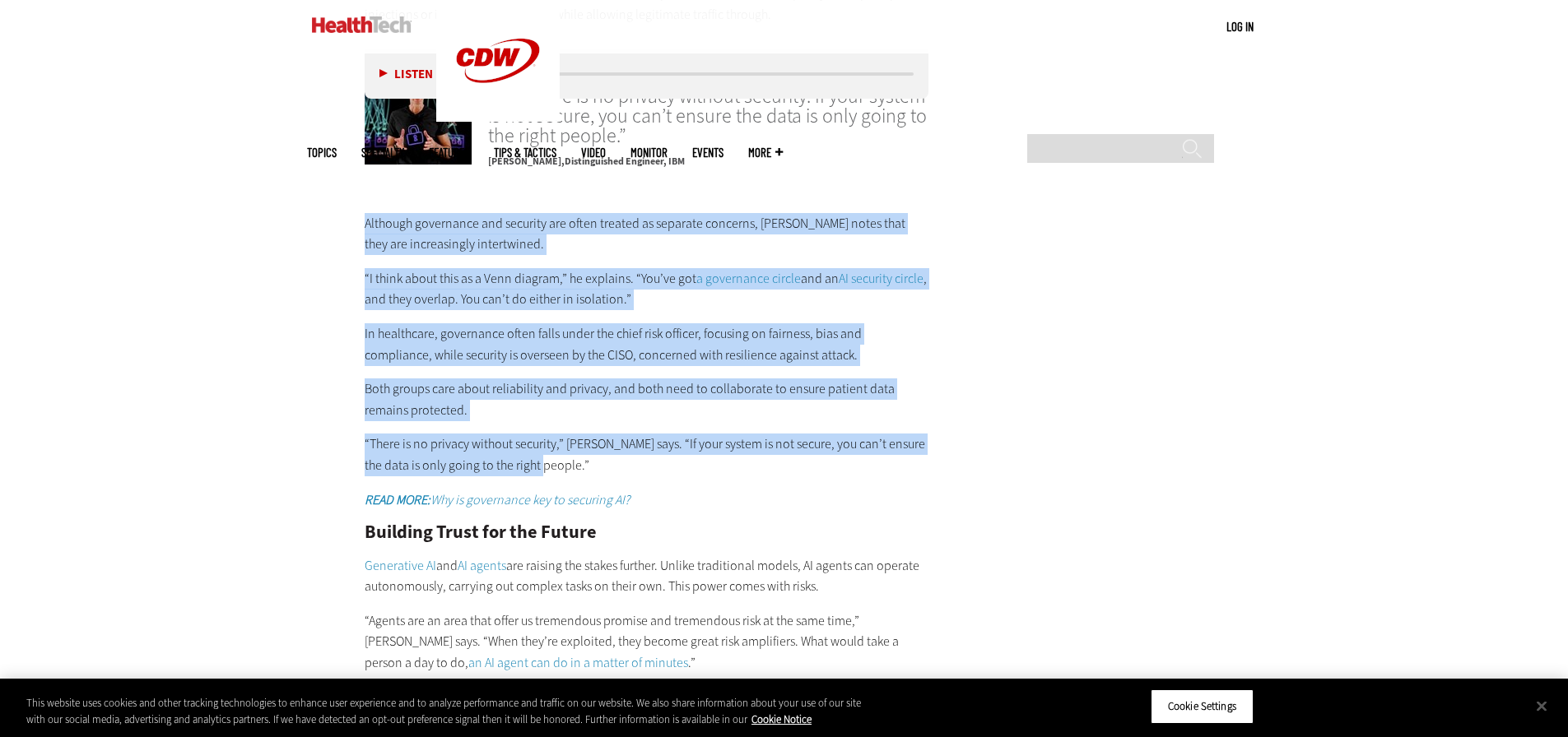
drag, startPoint x: 365, startPoint y: 202, endPoint x: 610, endPoint y: 450, distance: 348.6
click at [610, 450] on div "Although governance and security are often treated as separate concerns, Crume …" at bounding box center [647, 571] width 564 height 716
copy div "Although governance and security are often treated as separate concerns, Crume …"
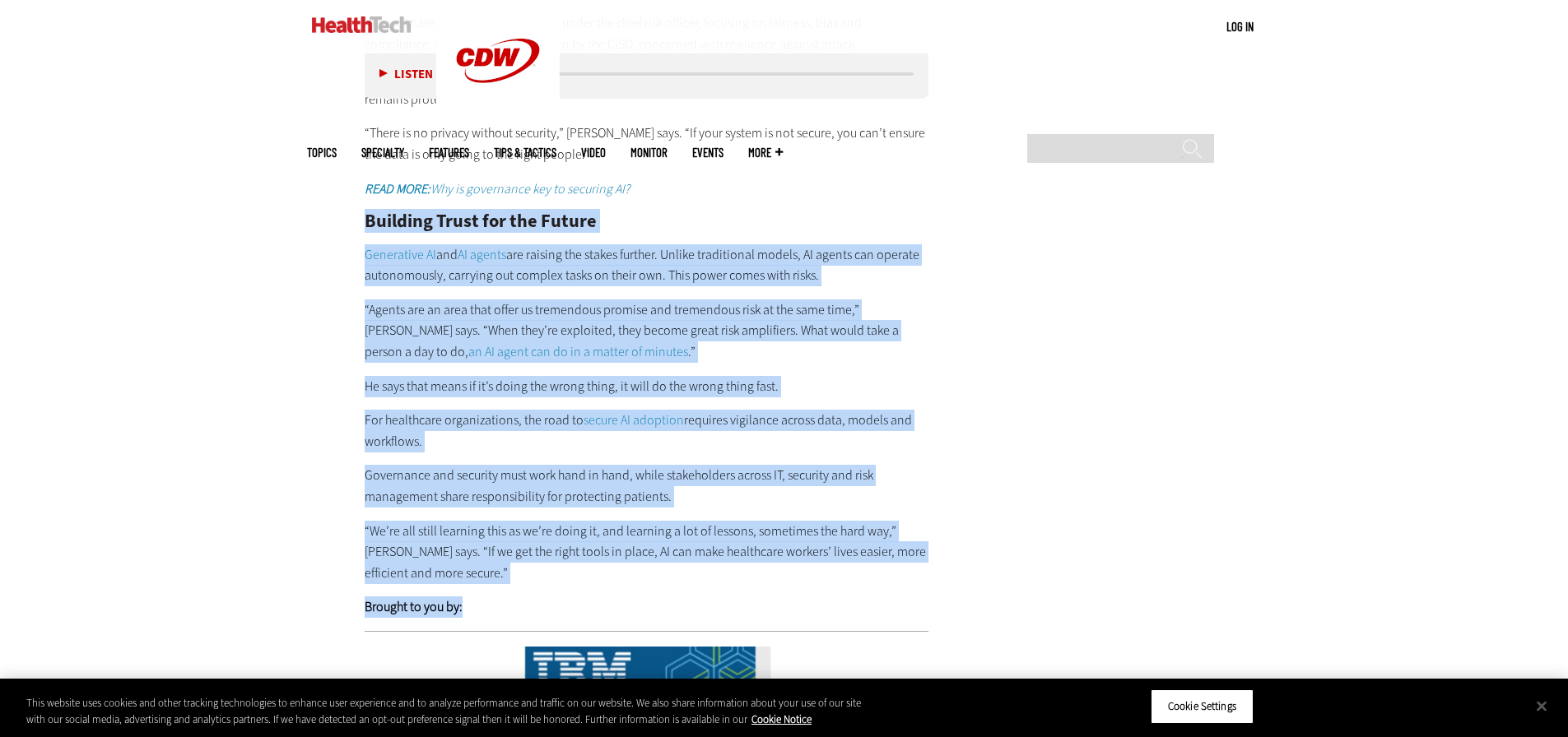
scroll to position [3044, 0]
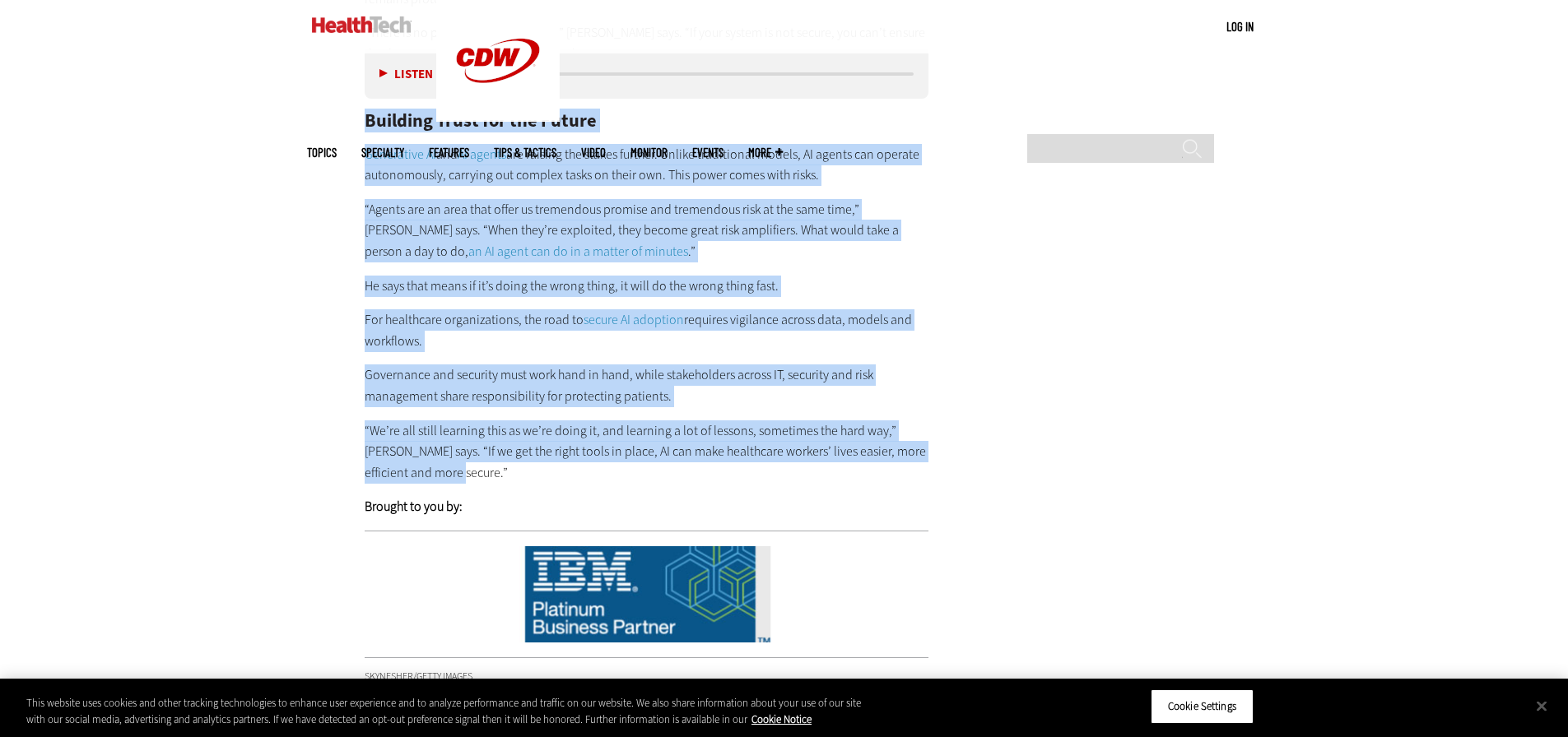
drag, startPoint x: 364, startPoint y: 264, endPoint x: 515, endPoint y: 452, distance: 241.1
click at [515, 452] on div "Although governance and security are often treated as separate concerns, Crume …" at bounding box center [647, 159] width 564 height 716
copy div "Building Trust for the Future Generative AI and AI agents are raising the stake…"
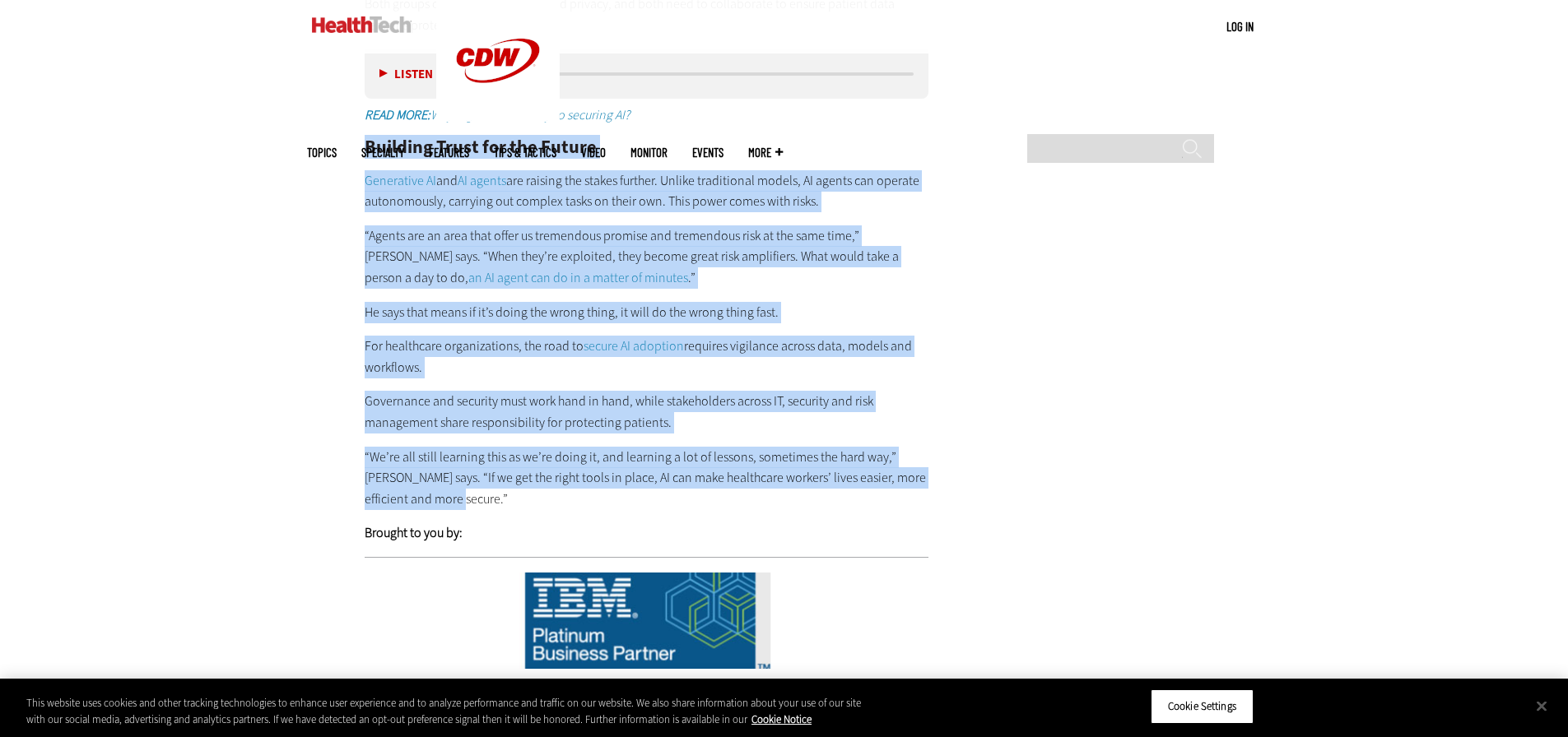
scroll to position [3127, 0]
